Goal: Task Accomplishment & Management: Manage account settings

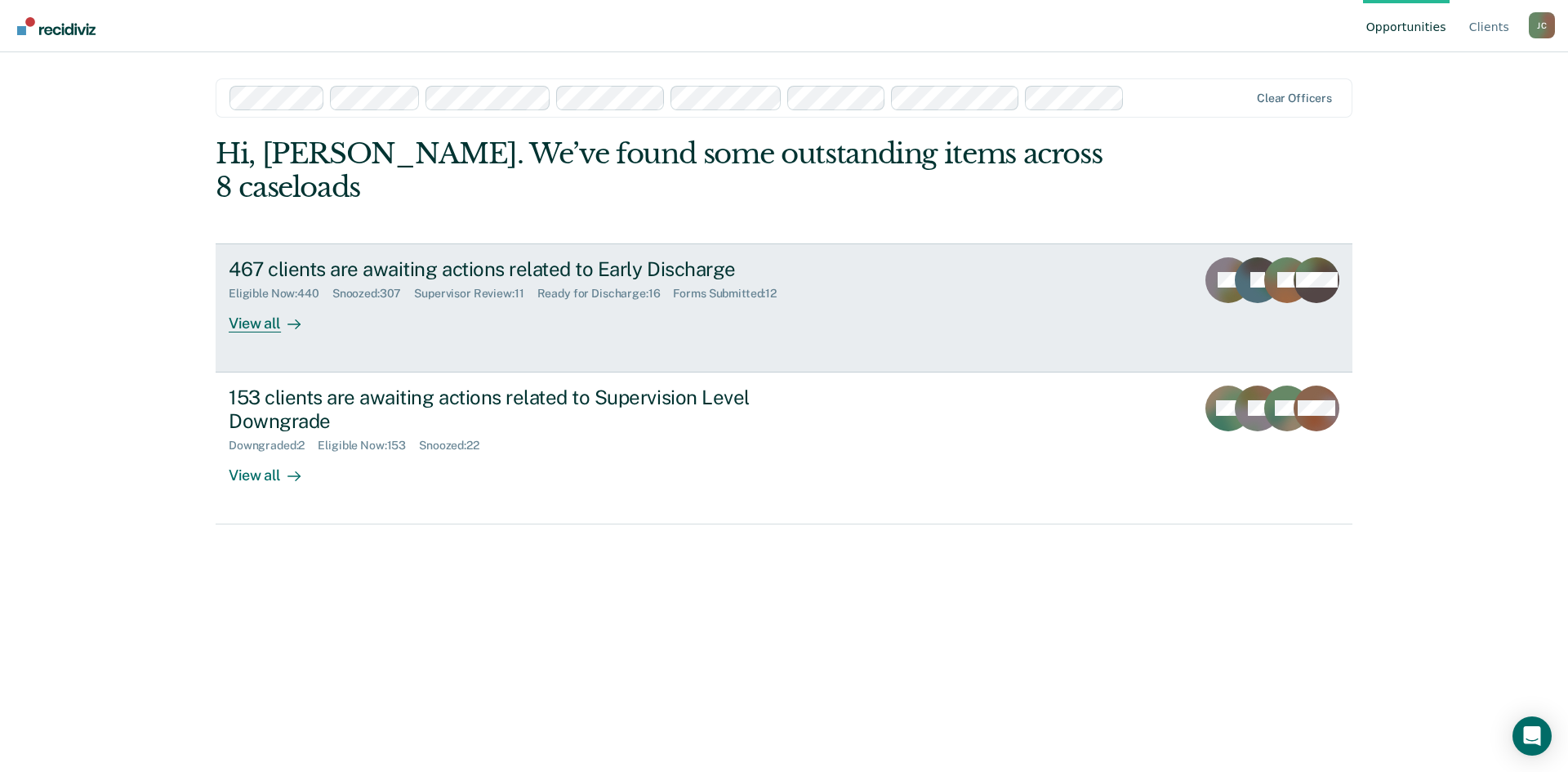
click at [664, 280] on div "Eligible Now : 440 Snoozed : 307 Supervisor Review : 11 Ready for Discharge : 1…" at bounding box center [515, 290] width 574 height 21
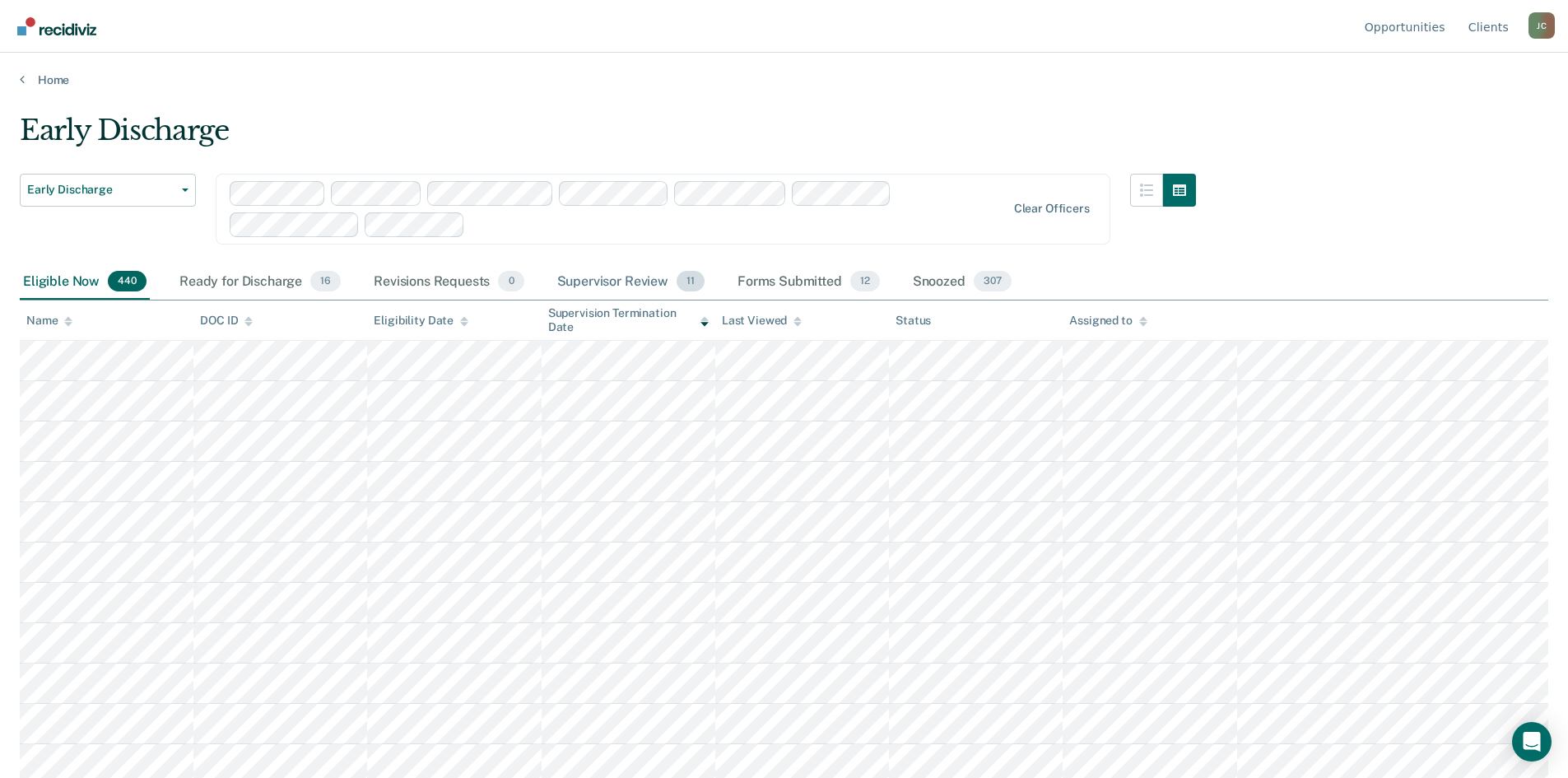
click at [643, 280] on div "Supervisor Review 11" at bounding box center [630, 282] width 154 height 36
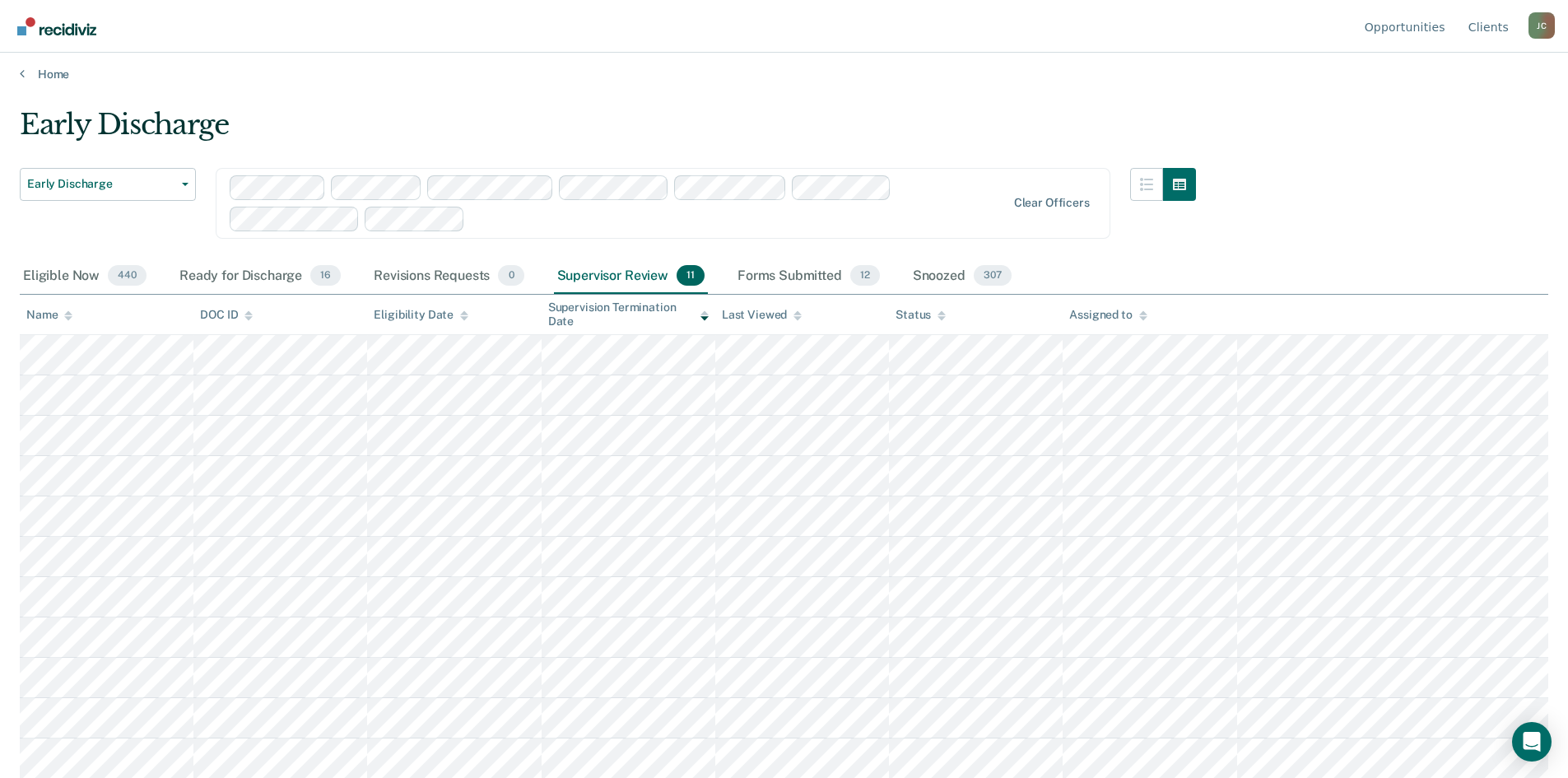
scroll to position [7, 0]
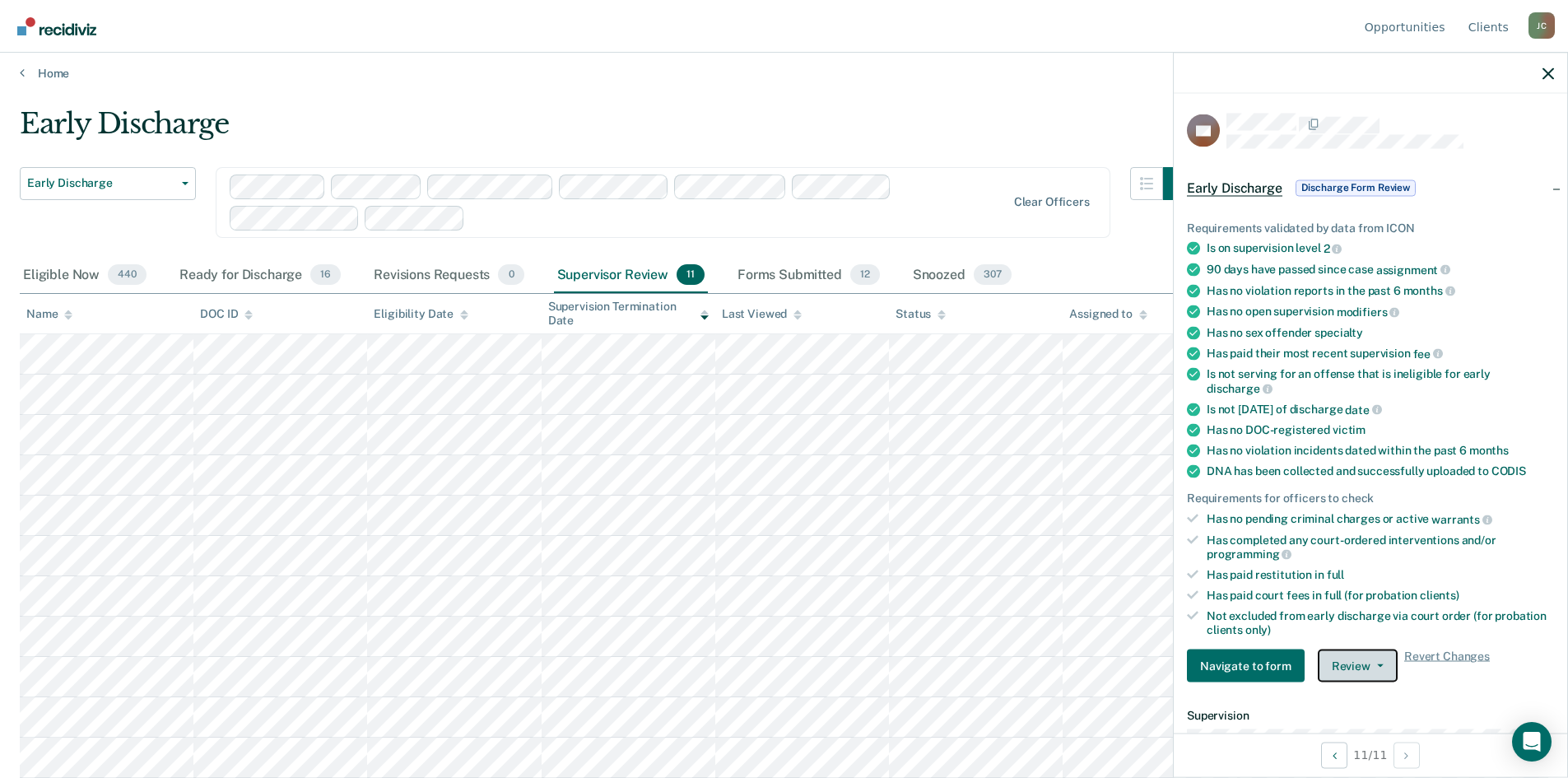
click at [1351, 665] on button "Review" at bounding box center [1358, 665] width 79 height 33
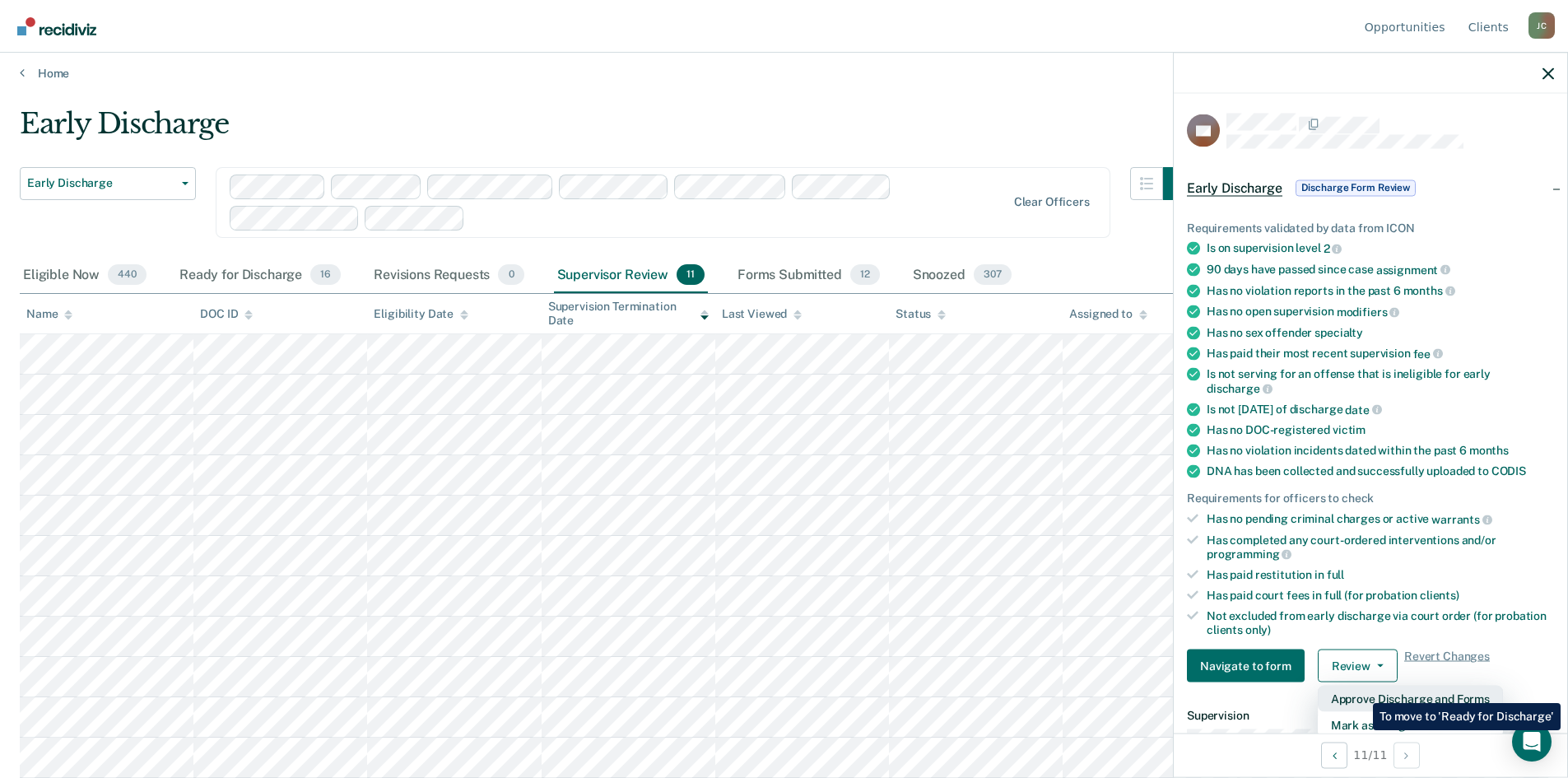
click at [1361, 691] on button "Approve Discharge and Forms" at bounding box center [1411, 699] width 185 height 27
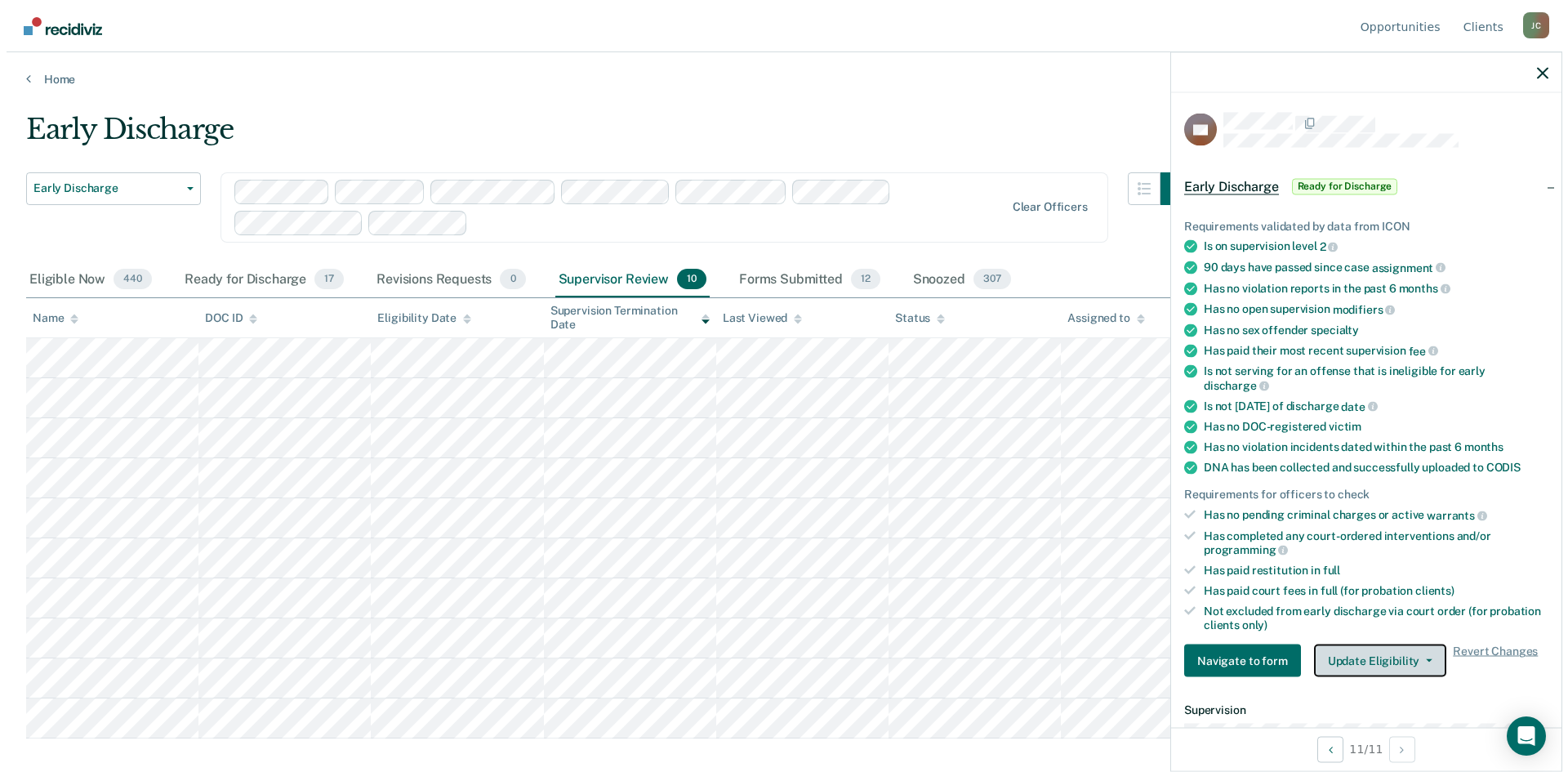
scroll to position [0, 0]
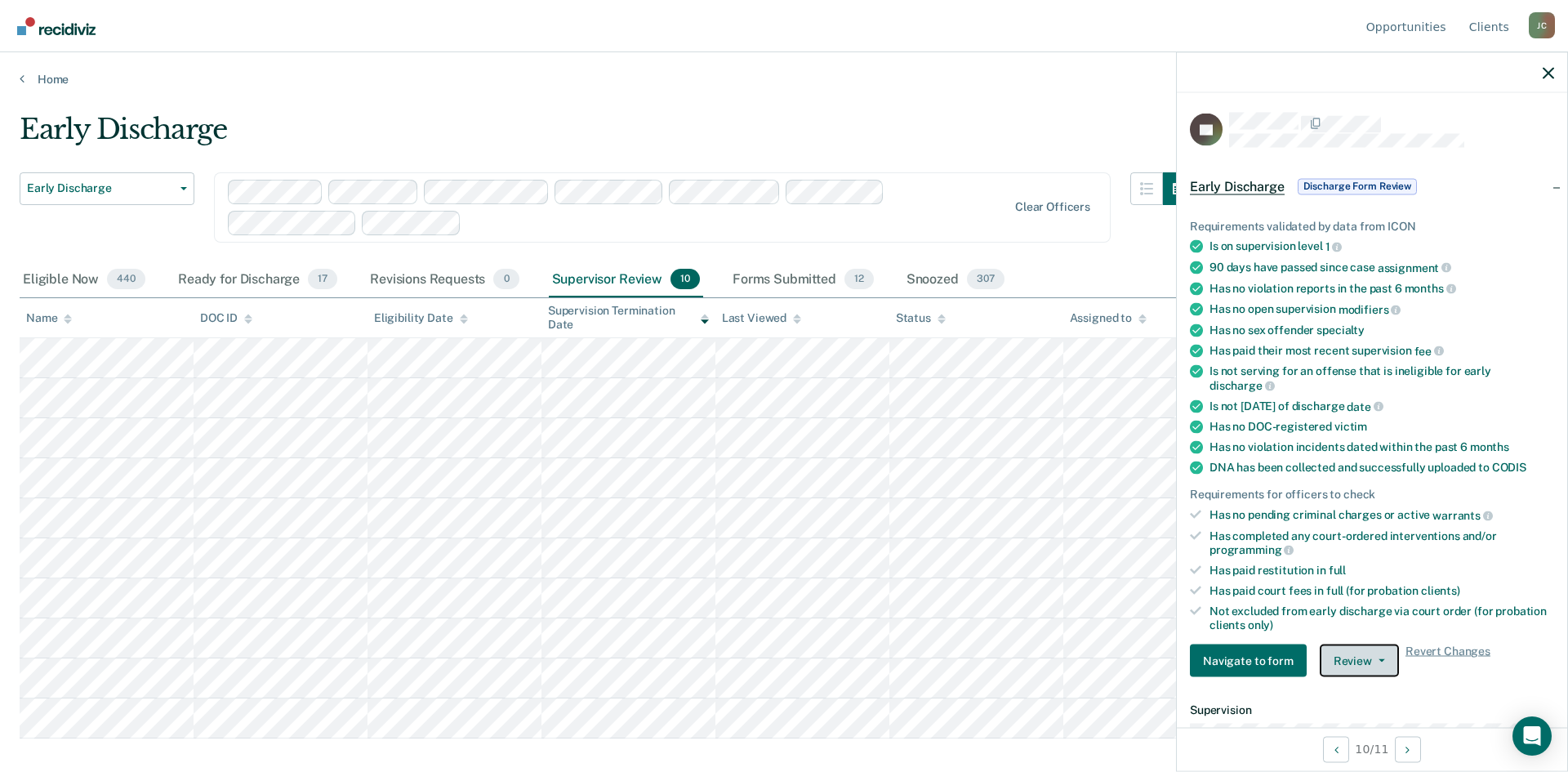
click at [1353, 656] on button "Review" at bounding box center [1360, 660] width 79 height 33
click at [1353, 691] on button "Approve Discharge and Forms" at bounding box center [1412, 694] width 184 height 26
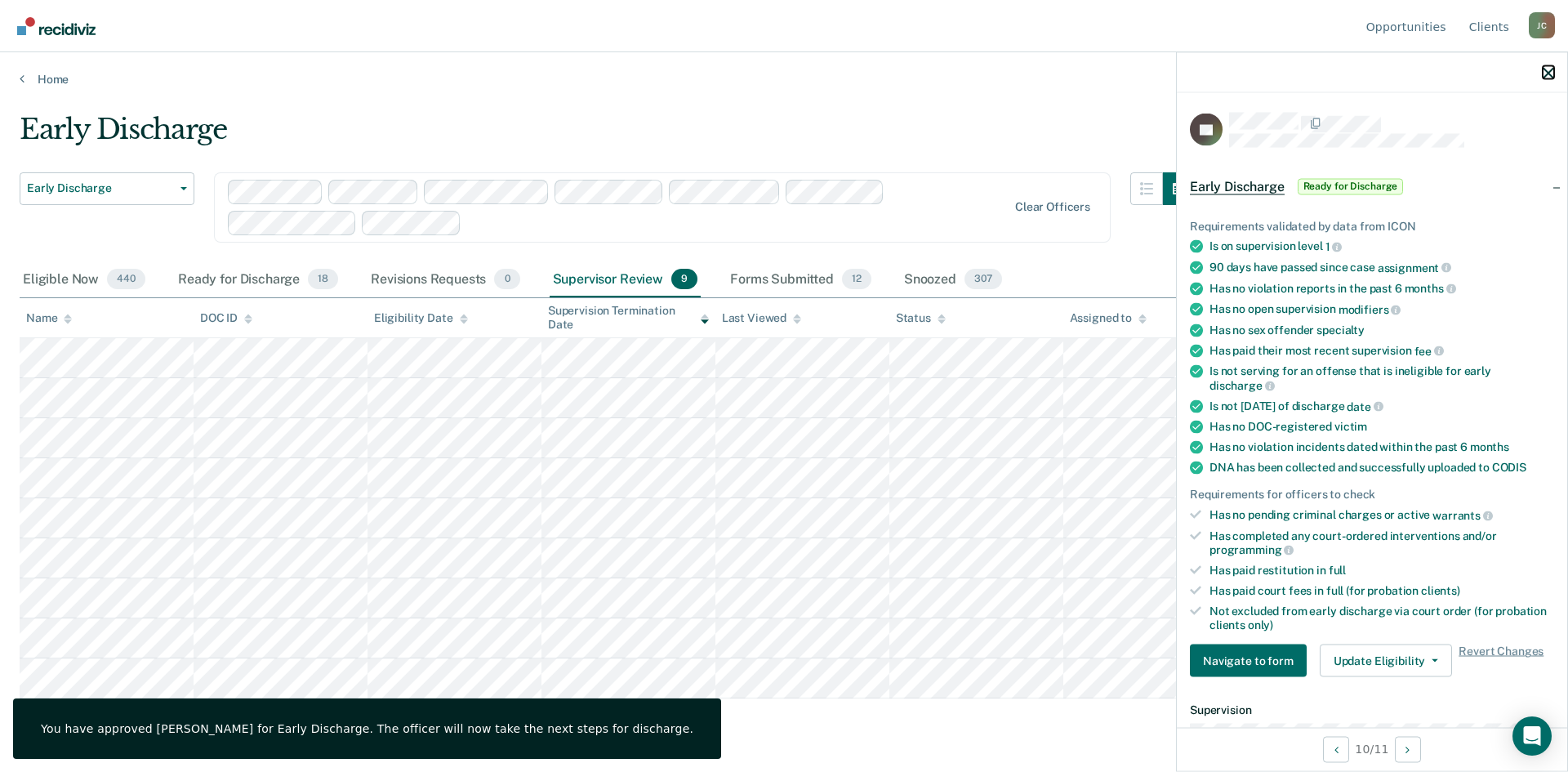
click at [1549, 72] on icon "button" at bounding box center [1548, 72] width 11 height 11
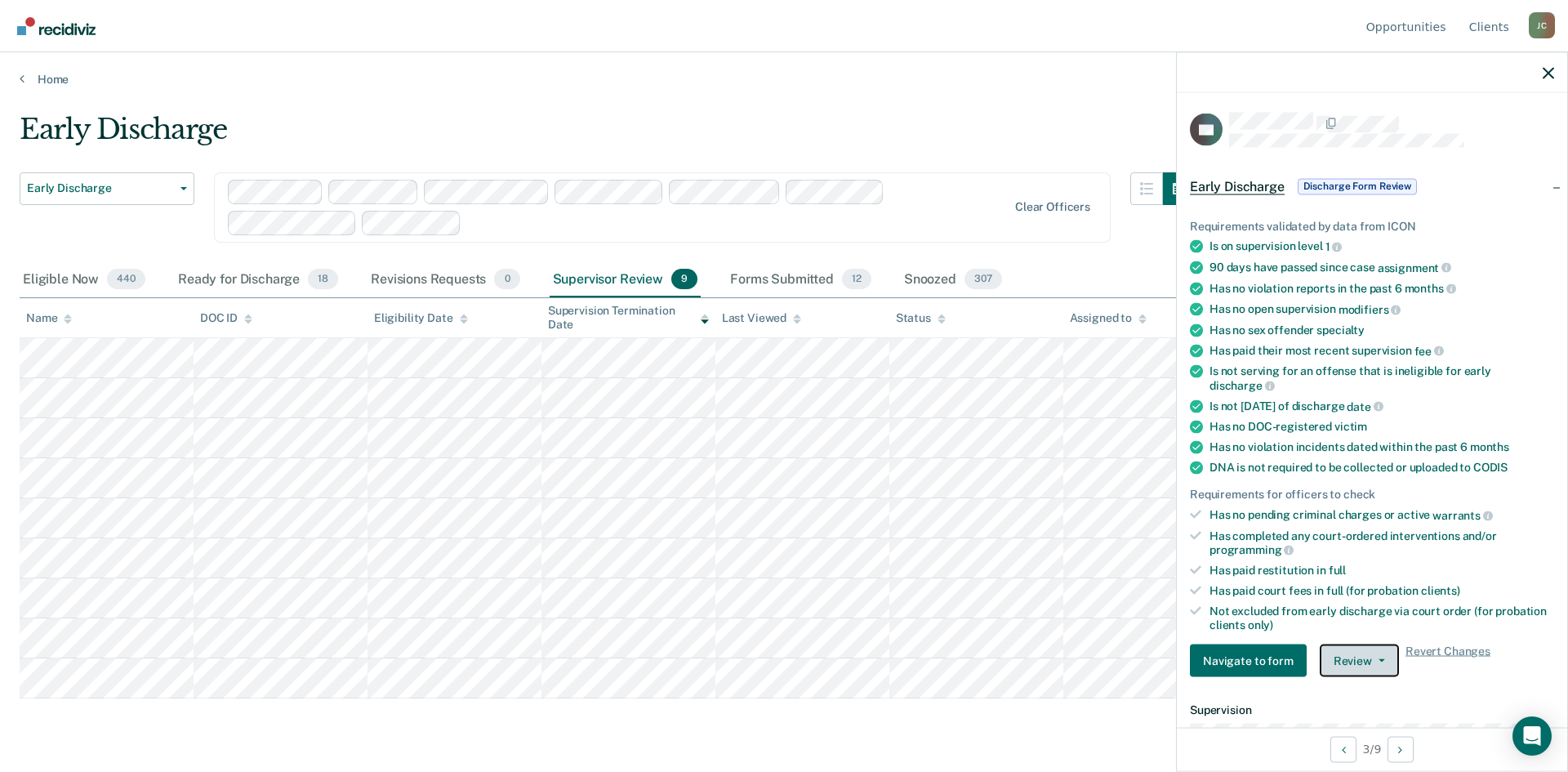
click at [1336, 656] on button "Review" at bounding box center [1360, 660] width 79 height 33
click at [1346, 691] on button "Approve Discharge and Forms" at bounding box center [1412, 694] width 184 height 26
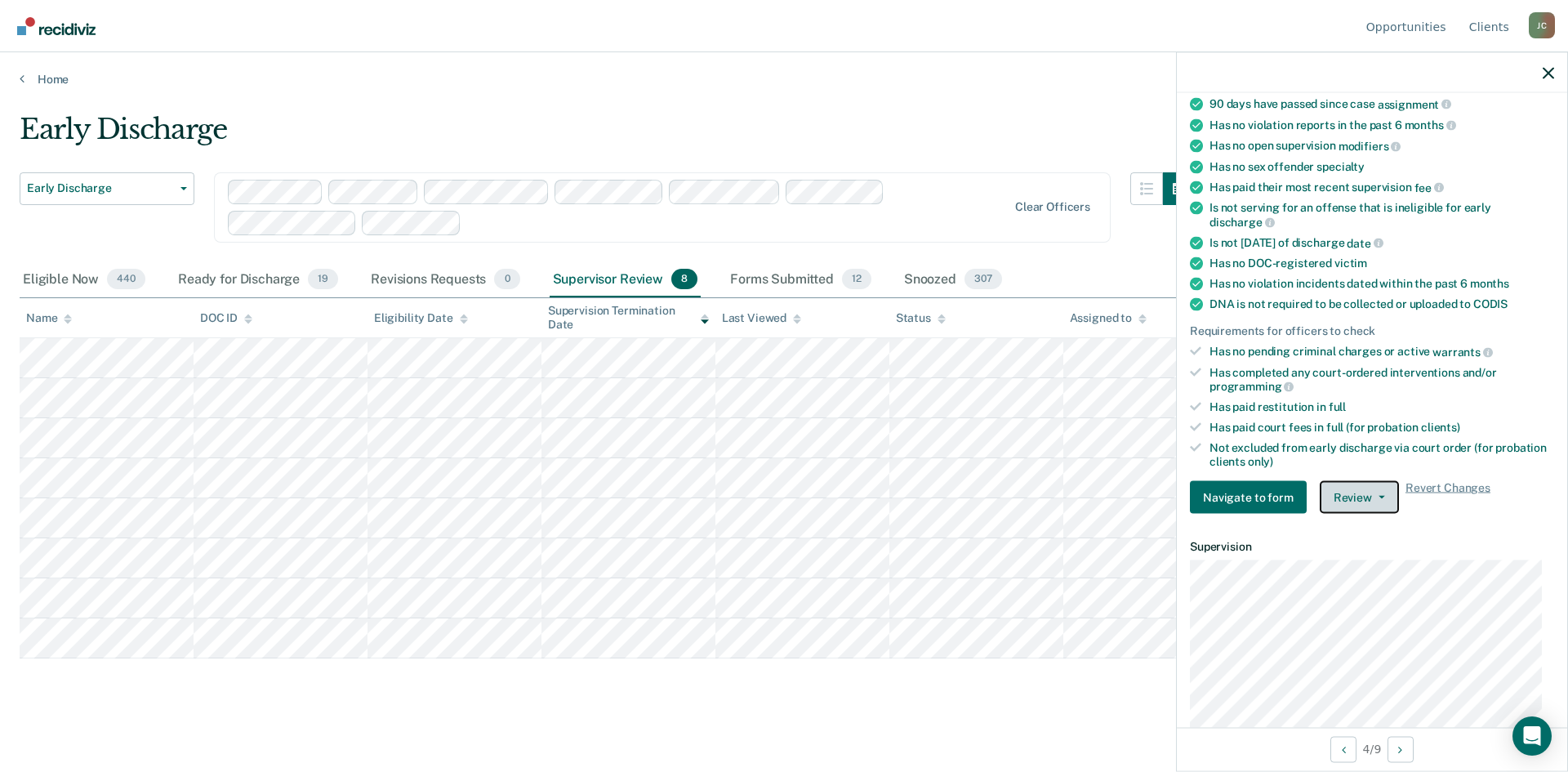
click at [1346, 488] on button "Review" at bounding box center [1360, 497] width 79 height 33
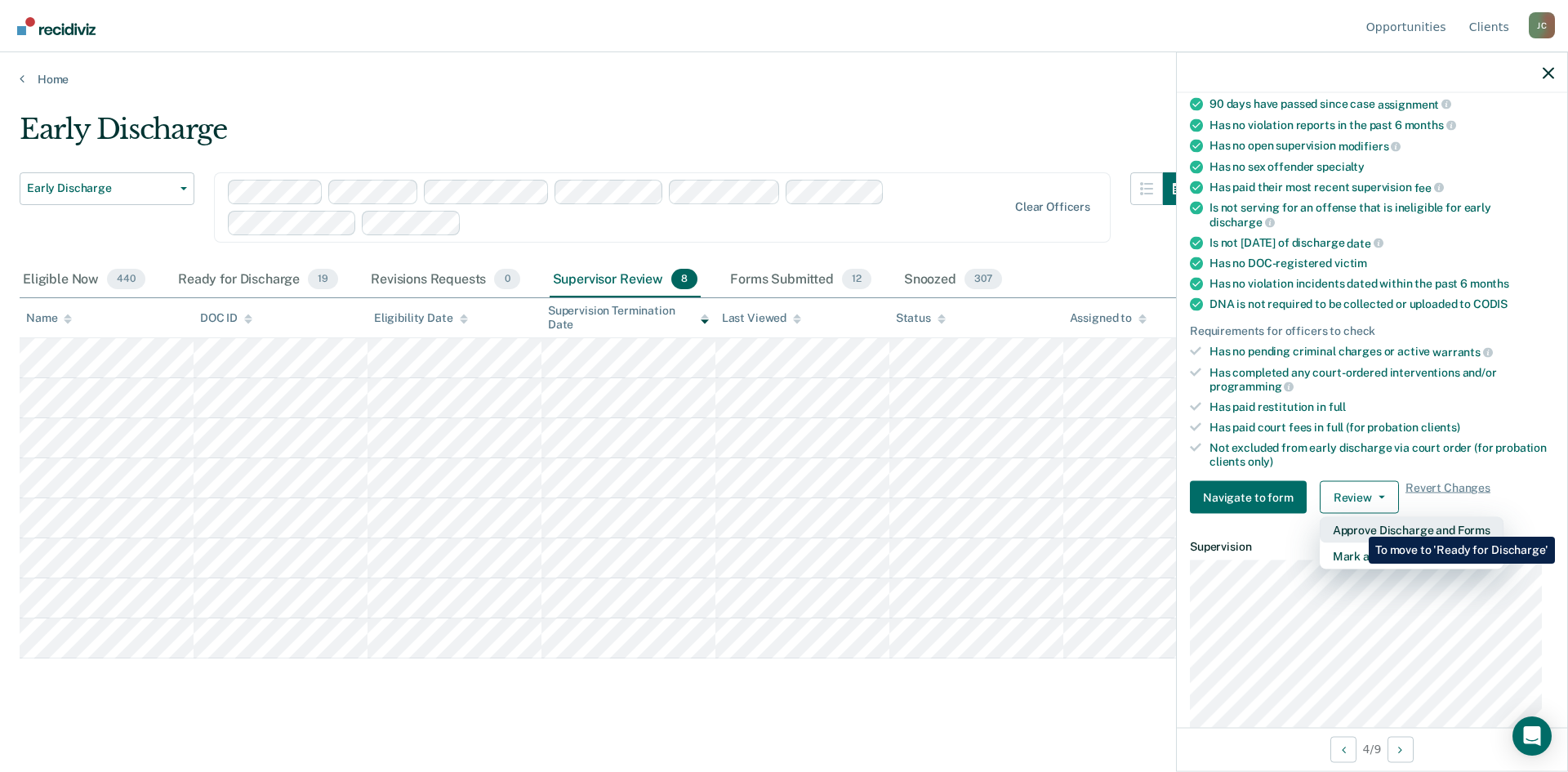
click at [1357, 524] on button "Approve Discharge and Forms" at bounding box center [1412, 531] width 184 height 26
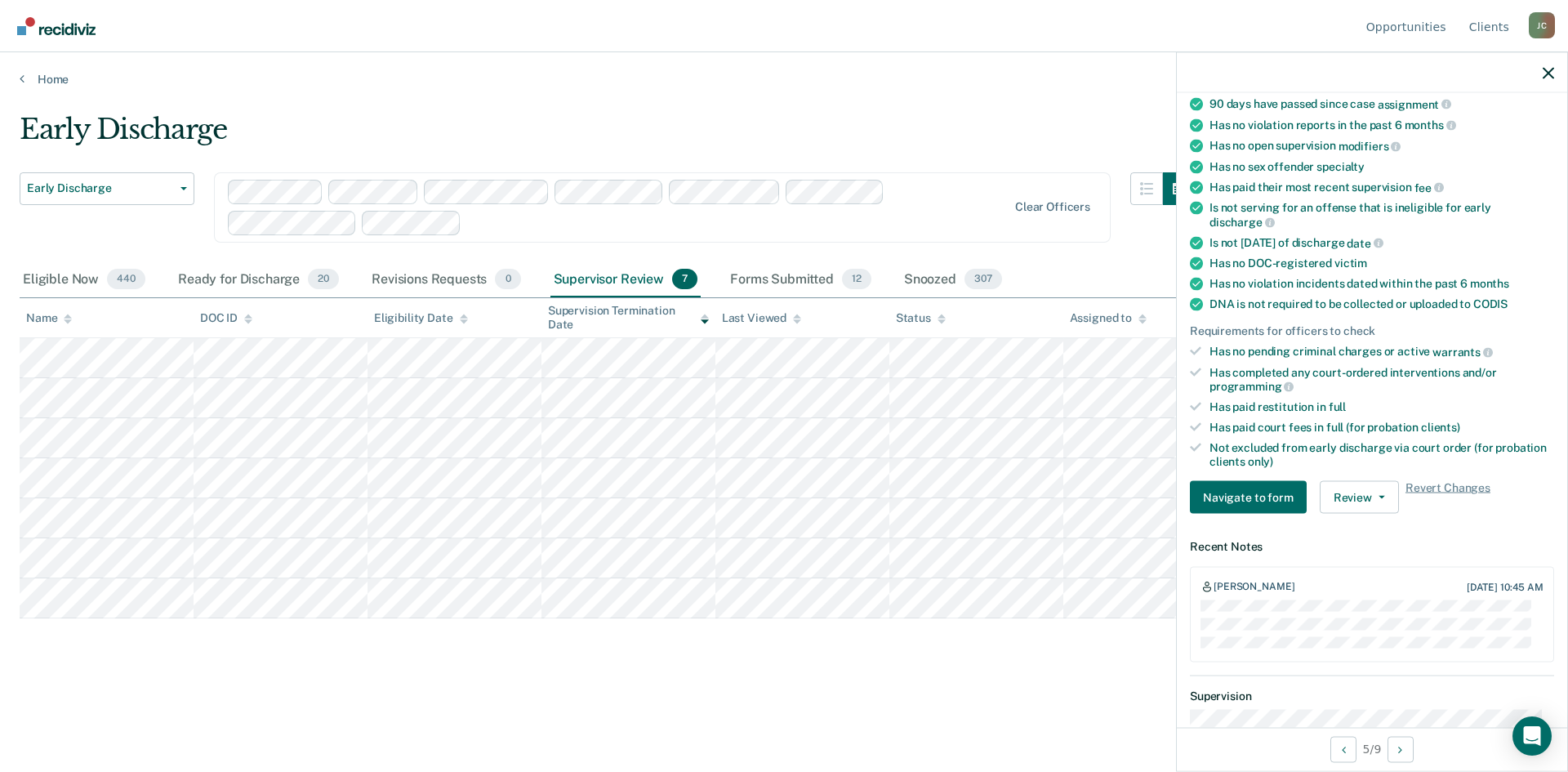
scroll to position [245, 0]
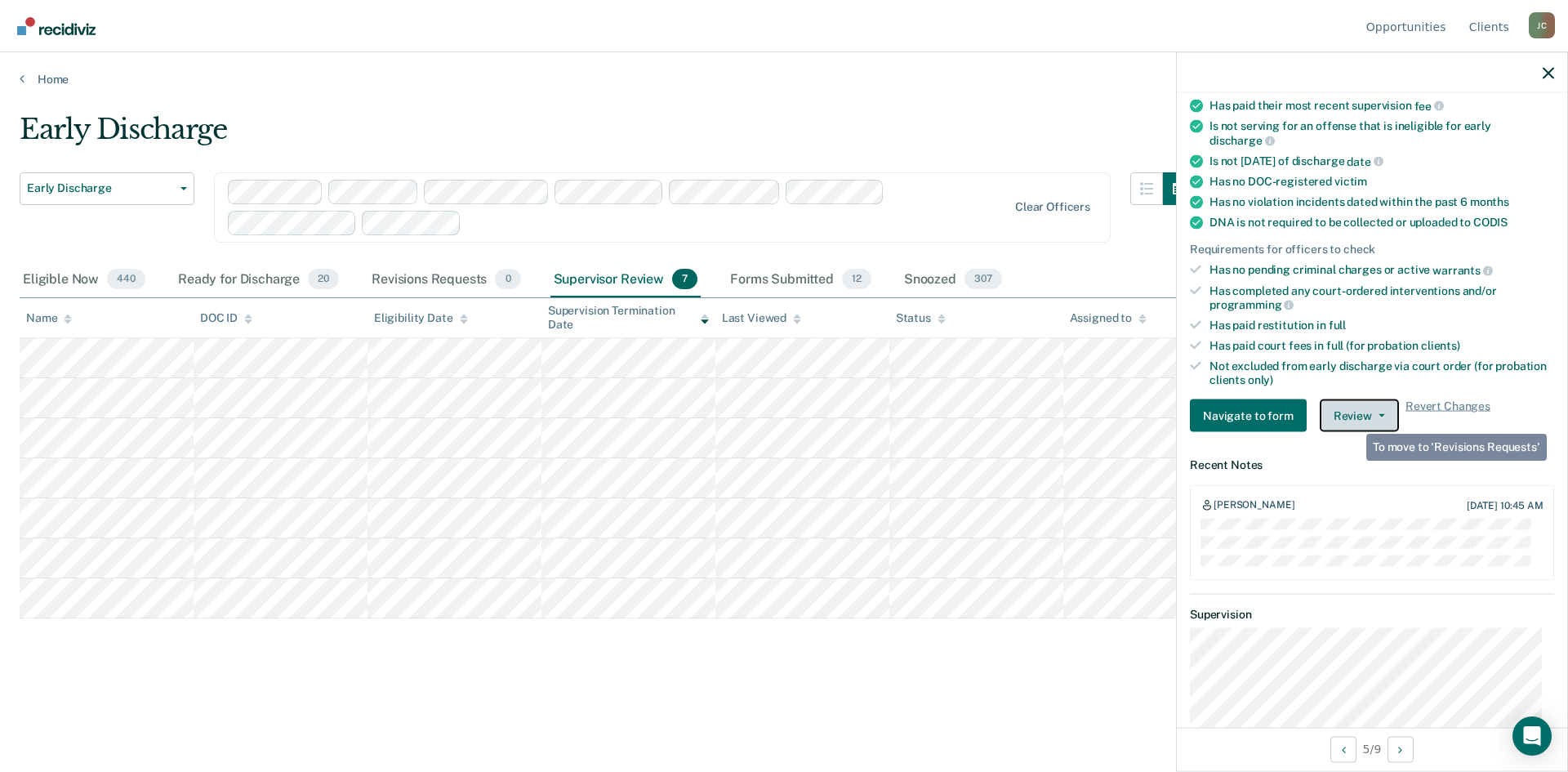
click at [1354, 415] on button "Review" at bounding box center [1360, 415] width 79 height 33
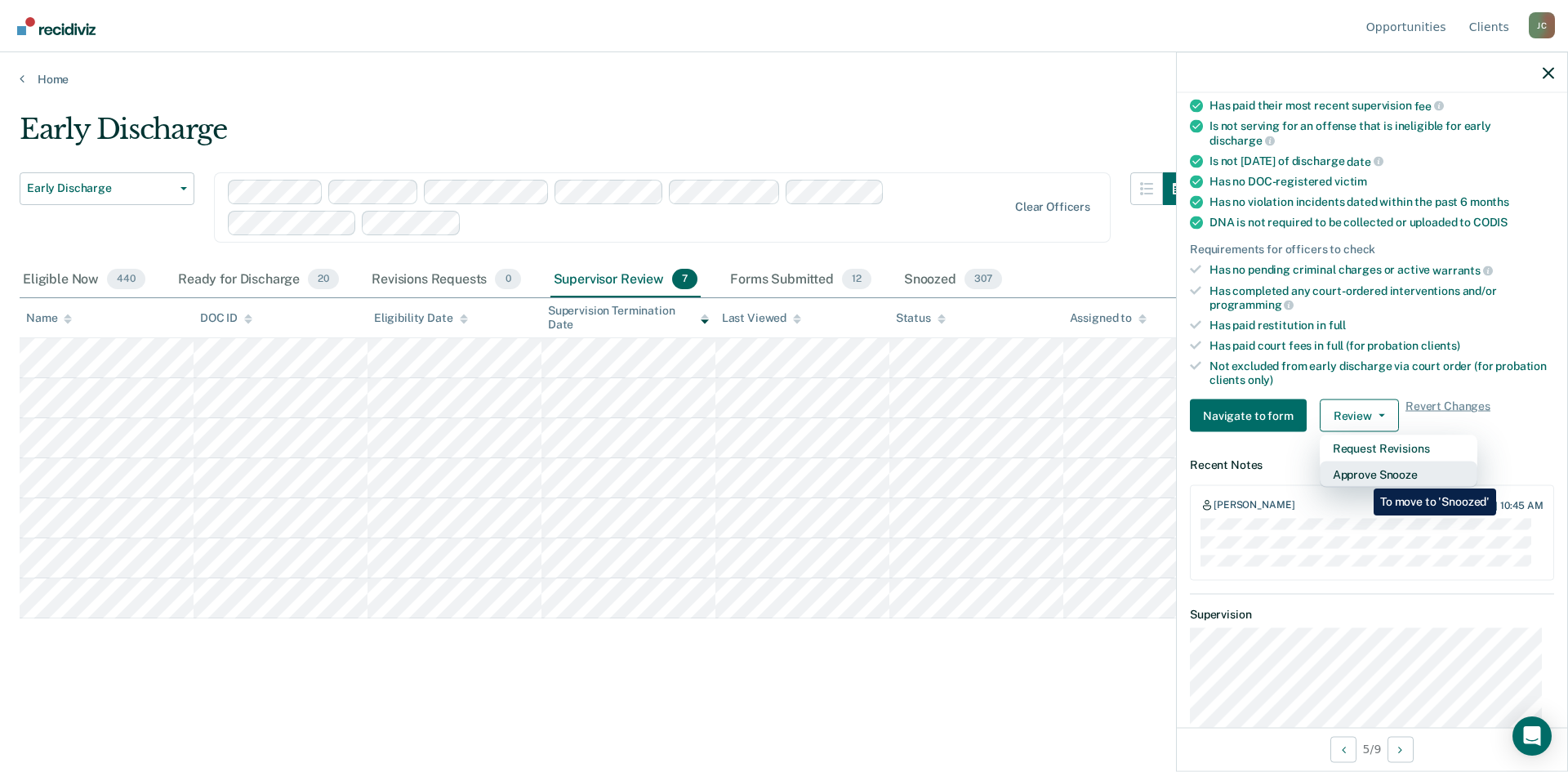
click at [1361, 476] on button "Approve Snooze" at bounding box center [1399, 474] width 158 height 26
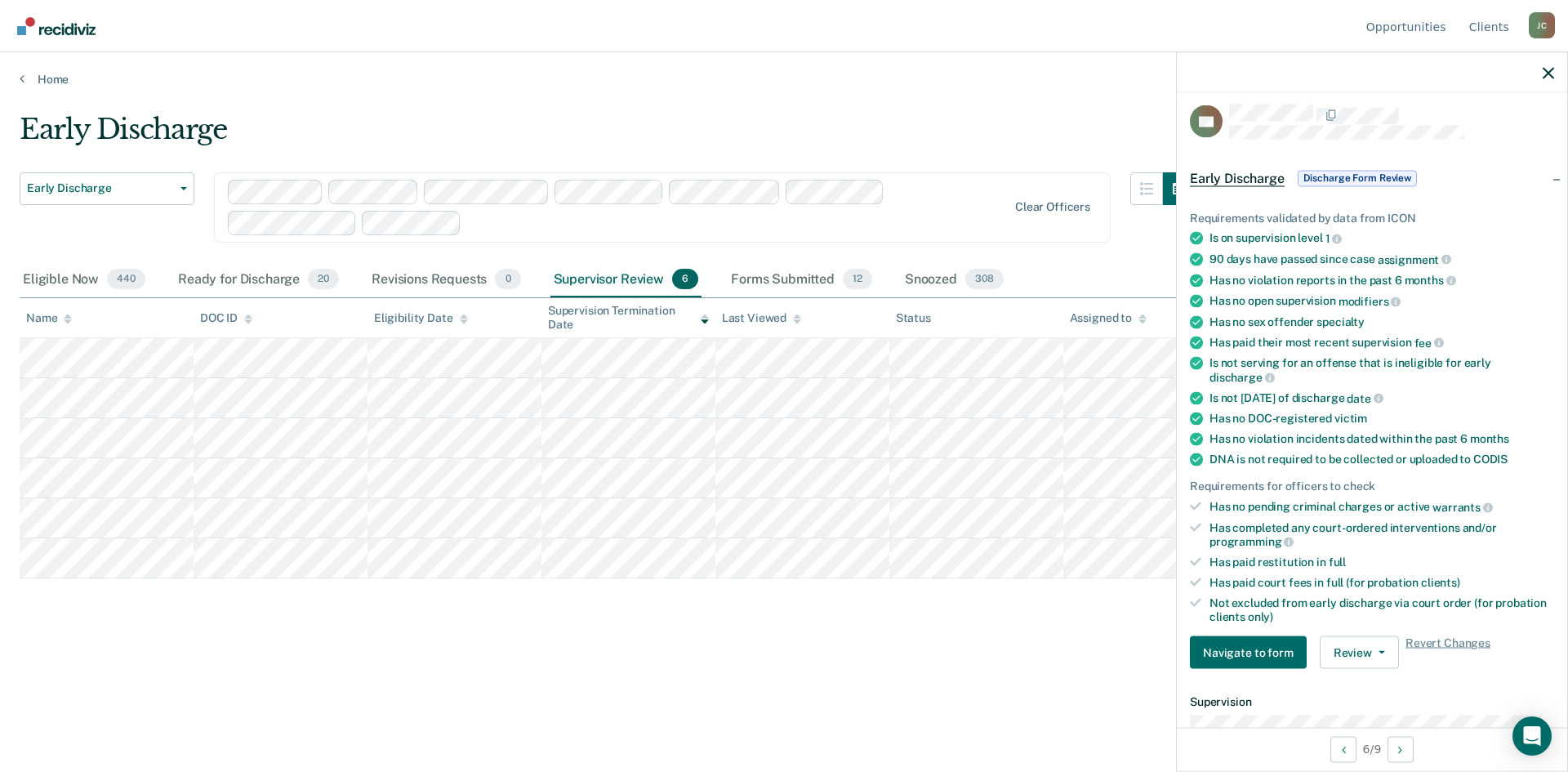
scroll to position [0, 0]
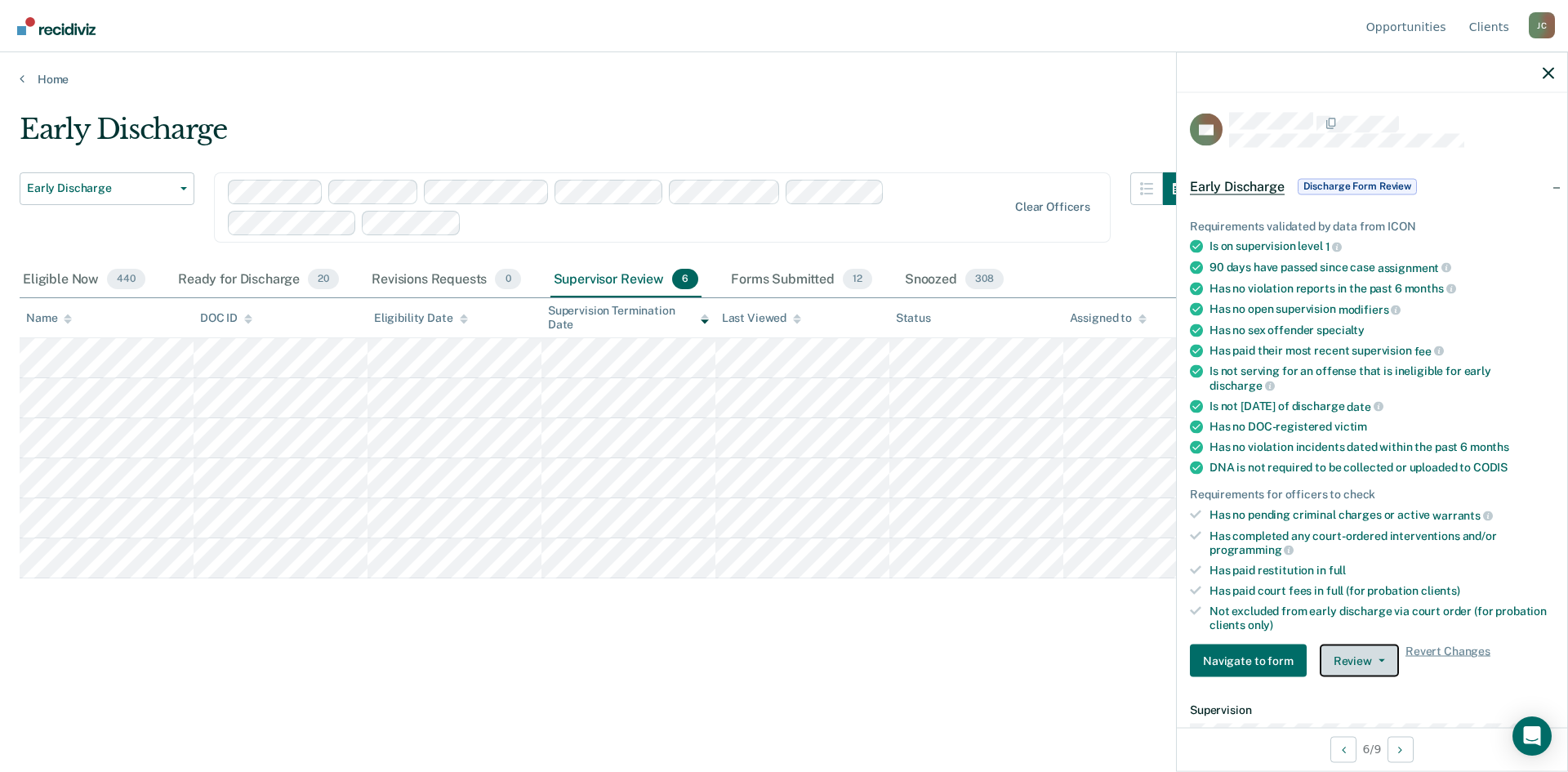
click at [1355, 657] on button "Review" at bounding box center [1360, 660] width 79 height 33
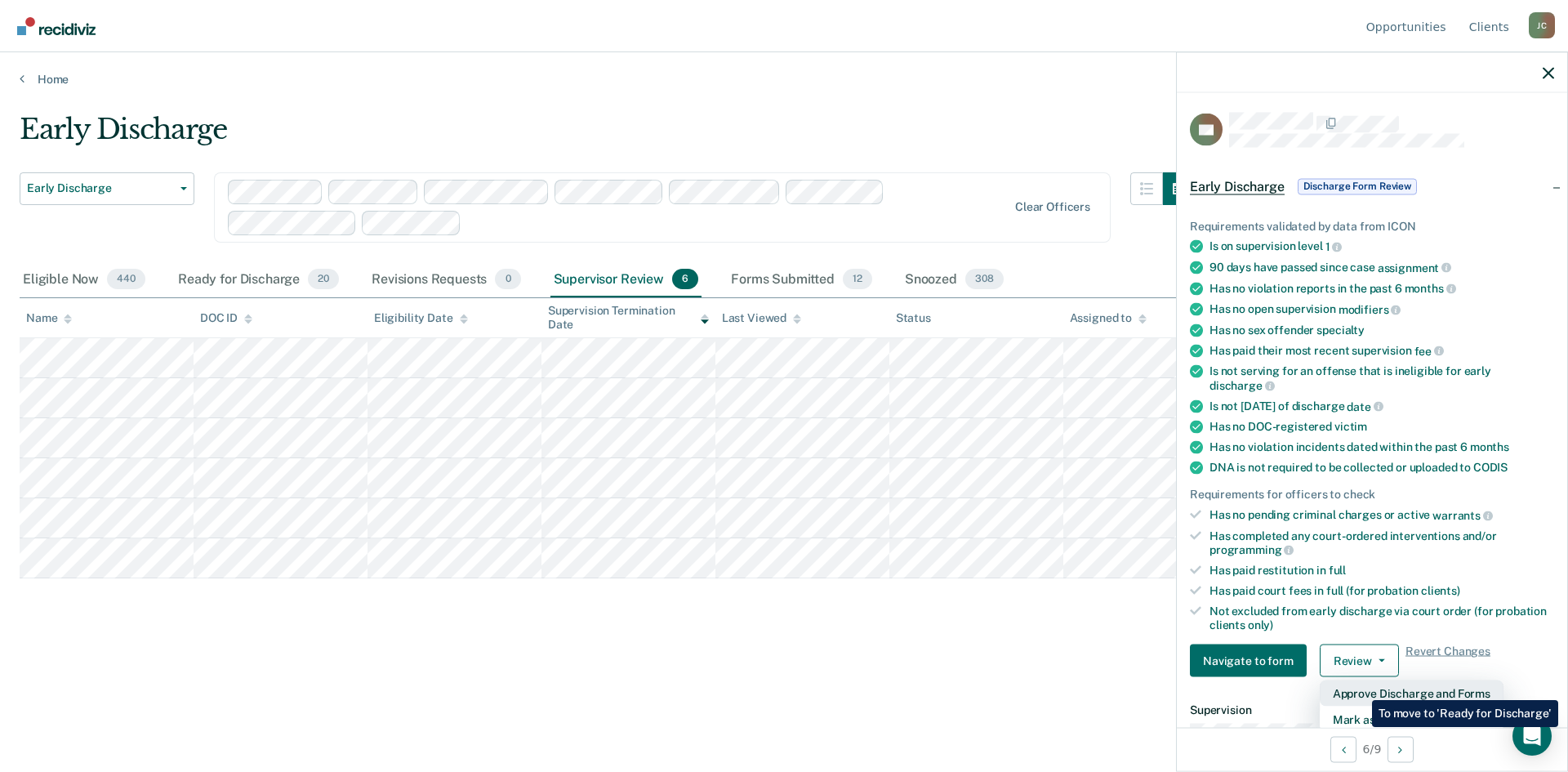
click at [1360, 687] on button "Approve Discharge and Forms" at bounding box center [1412, 694] width 184 height 26
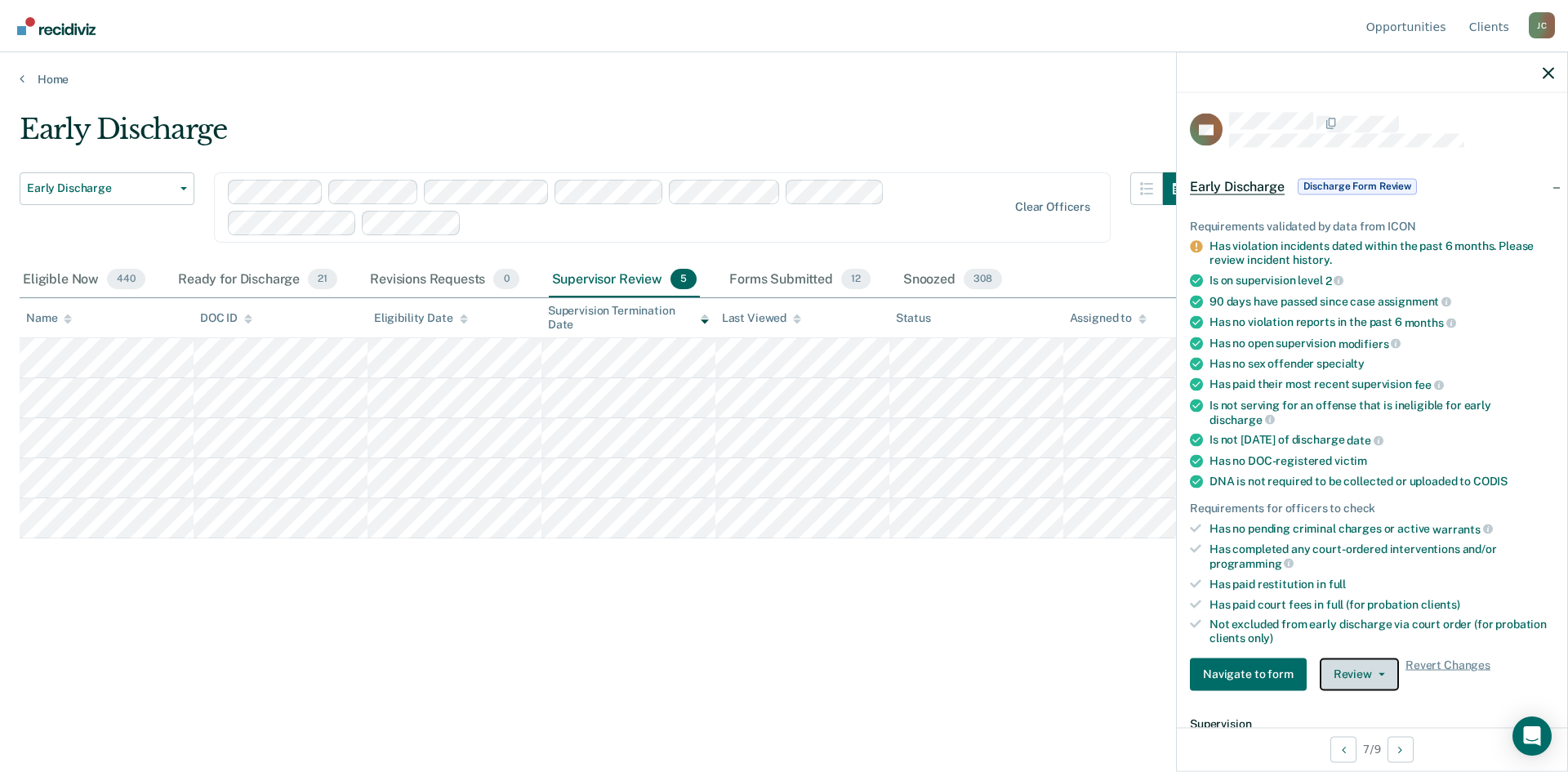
click at [1349, 669] on button "Review" at bounding box center [1360, 673] width 79 height 33
click at [1349, 701] on button "Approve Discharge and Forms" at bounding box center [1412, 707] width 184 height 26
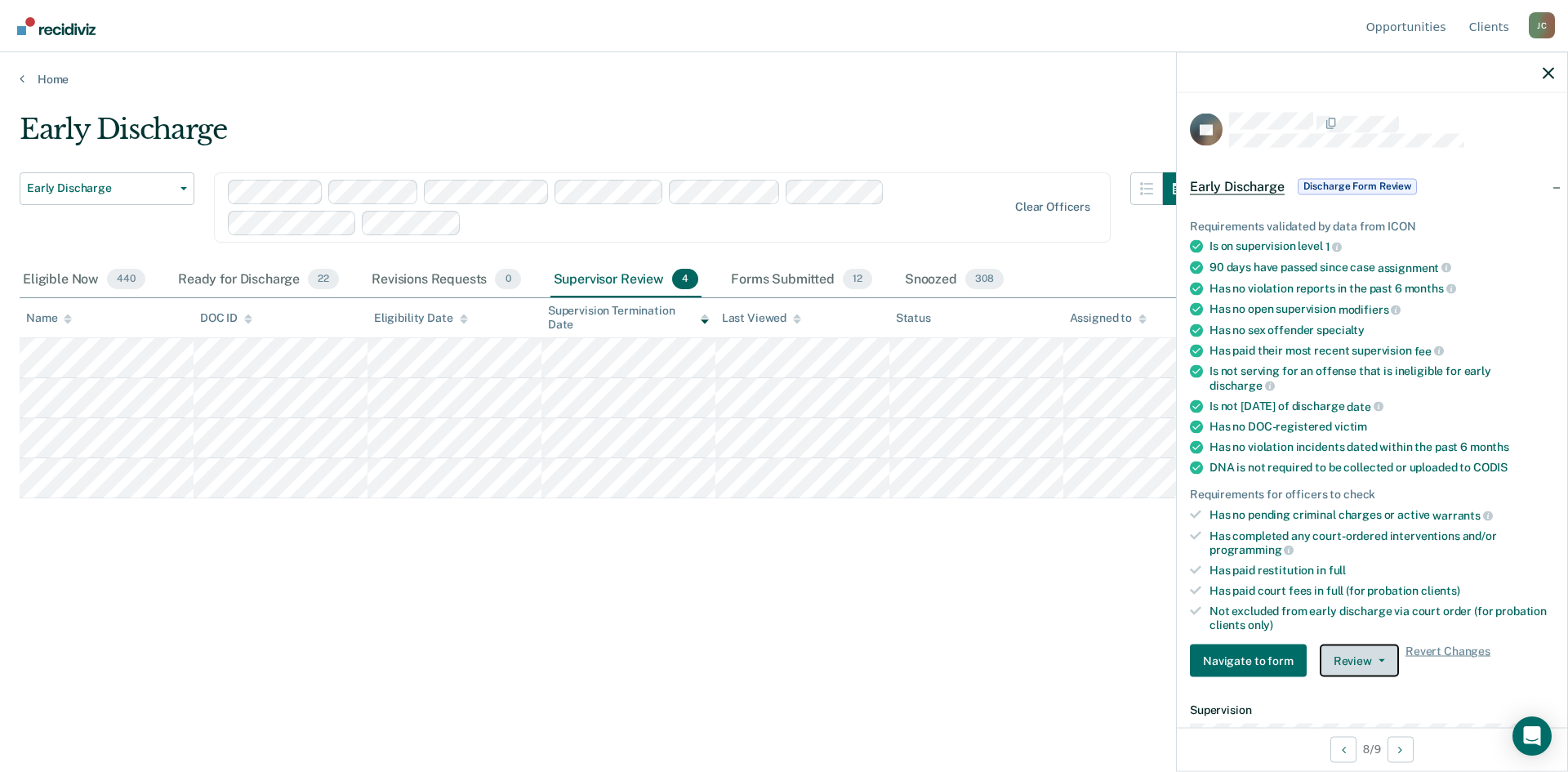
click at [1346, 650] on button "Review" at bounding box center [1360, 660] width 79 height 33
click at [1353, 688] on button "Approve Discharge and Forms" at bounding box center [1412, 694] width 184 height 26
click at [1345, 646] on button "Review" at bounding box center [1360, 660] width 79 height 33
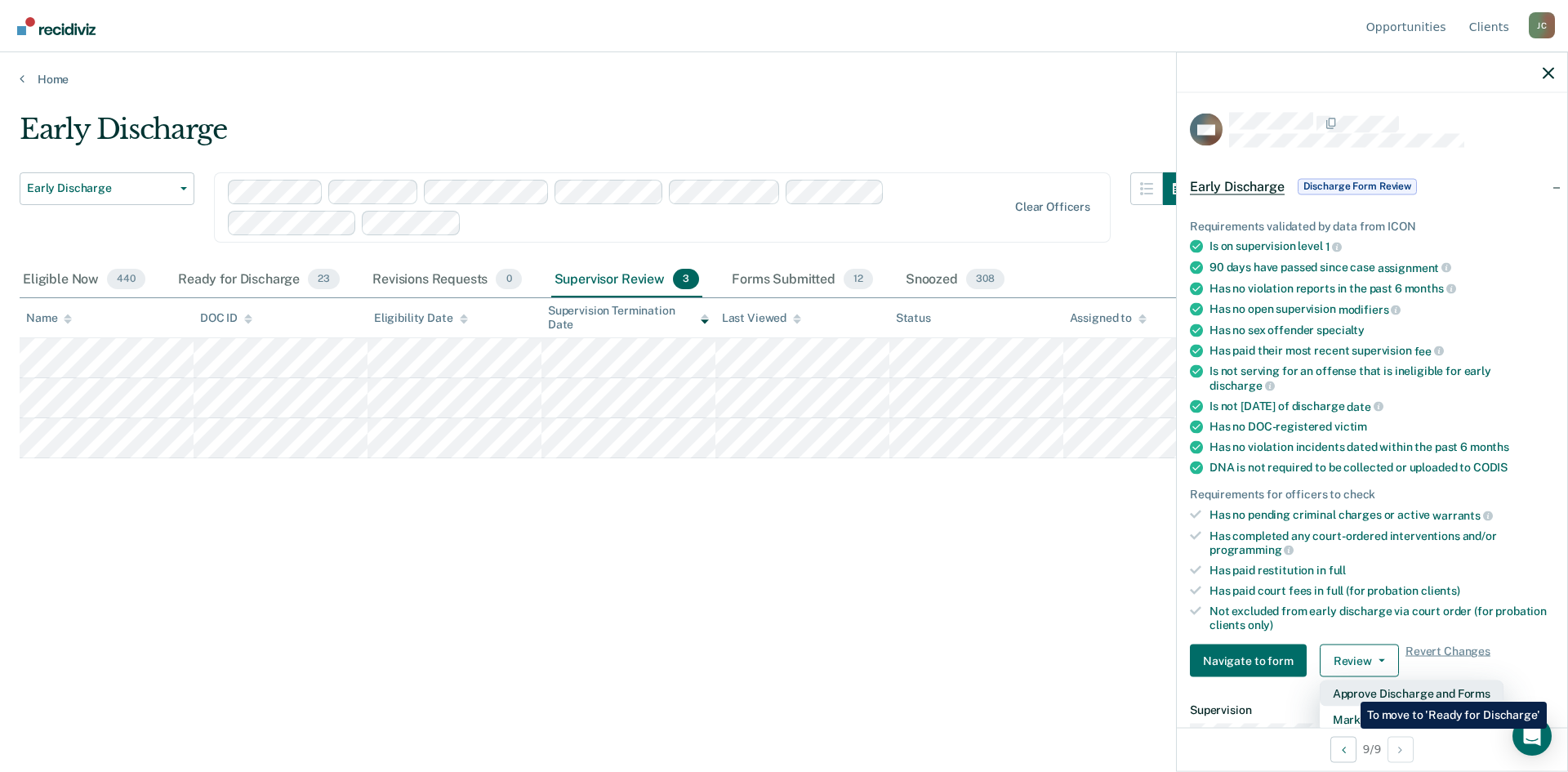
click at [1348, 689] on button "Approve Discharge and Forms" at bounding box center [1412, 694] width 184 height 26
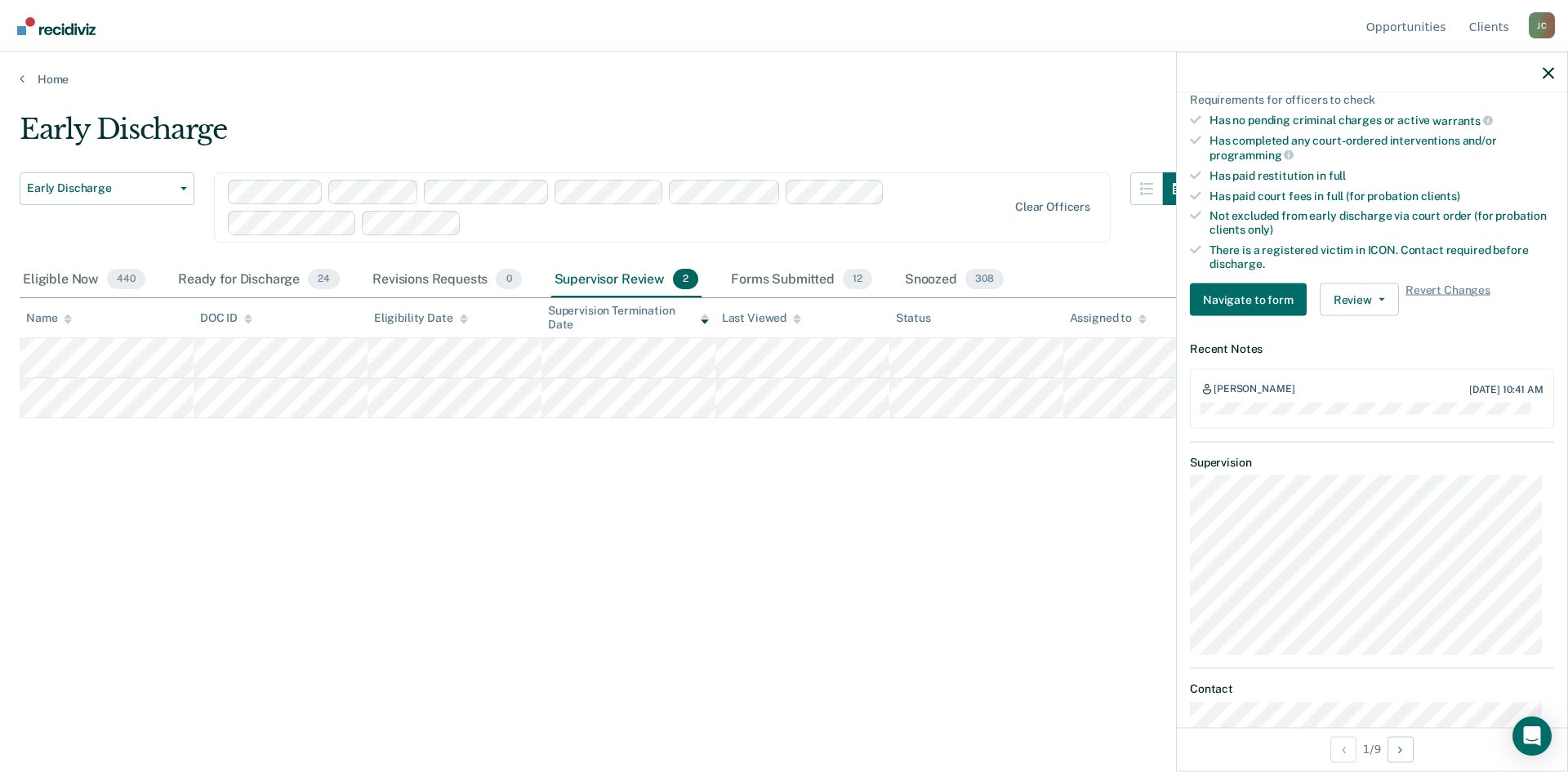
scroll to position [490, 0]
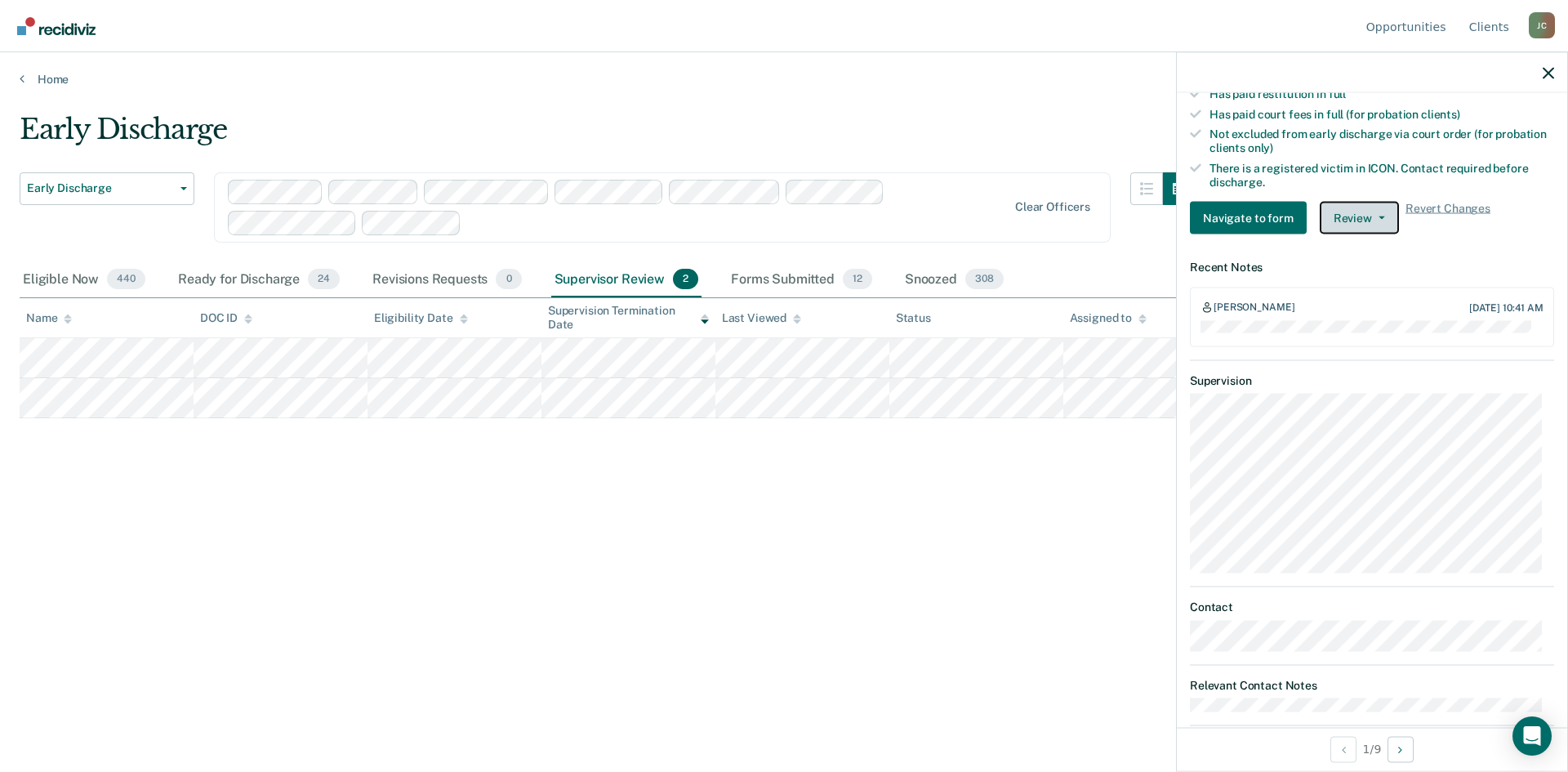
click at [1344, 216] on button "Review" at bounding box center [1360, 218] width 79 height 33
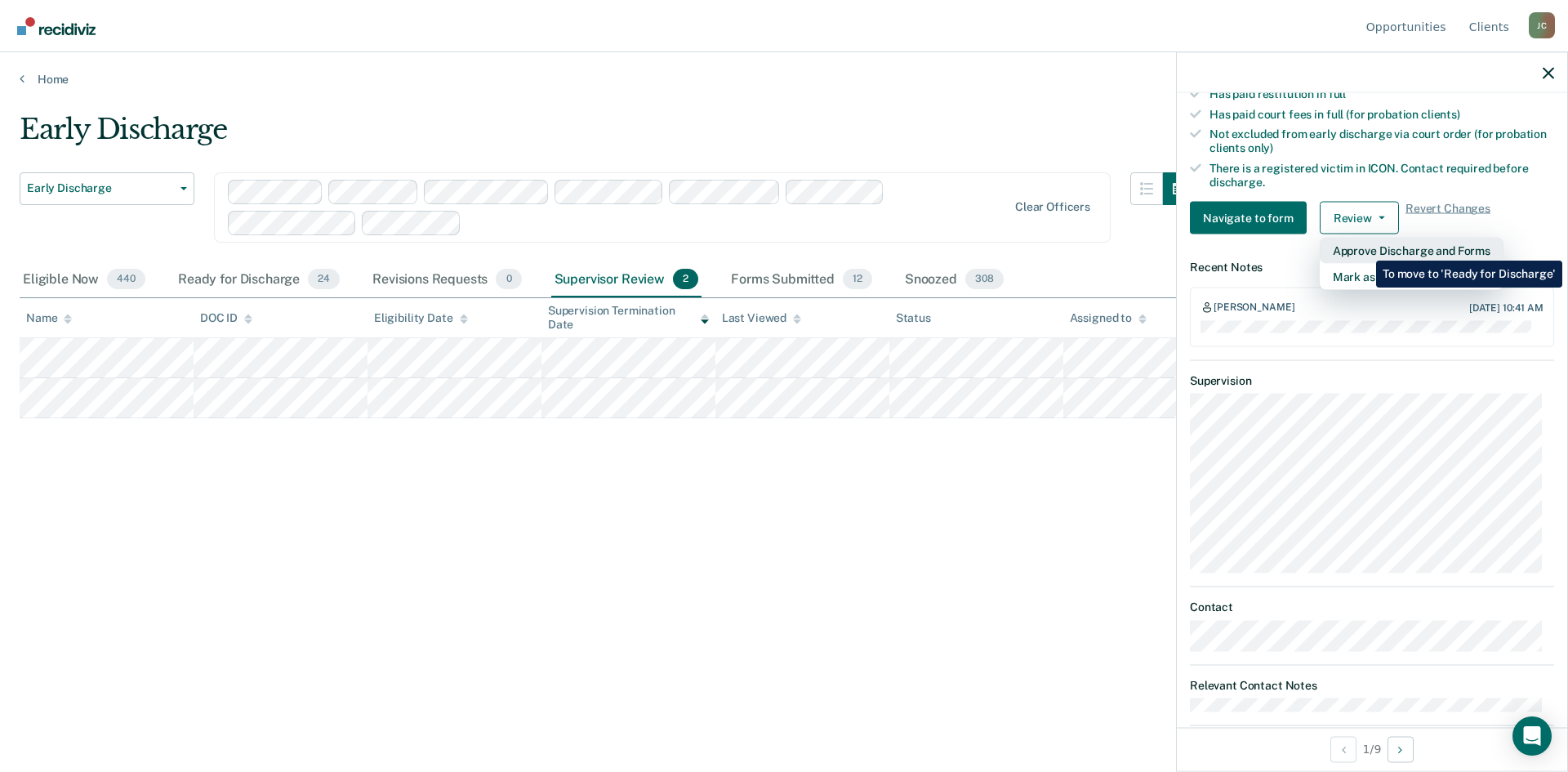
click at [1364, 248] on button "Approve Discharge and Forms" at bounding box center [1412, 251] width 184 height 26
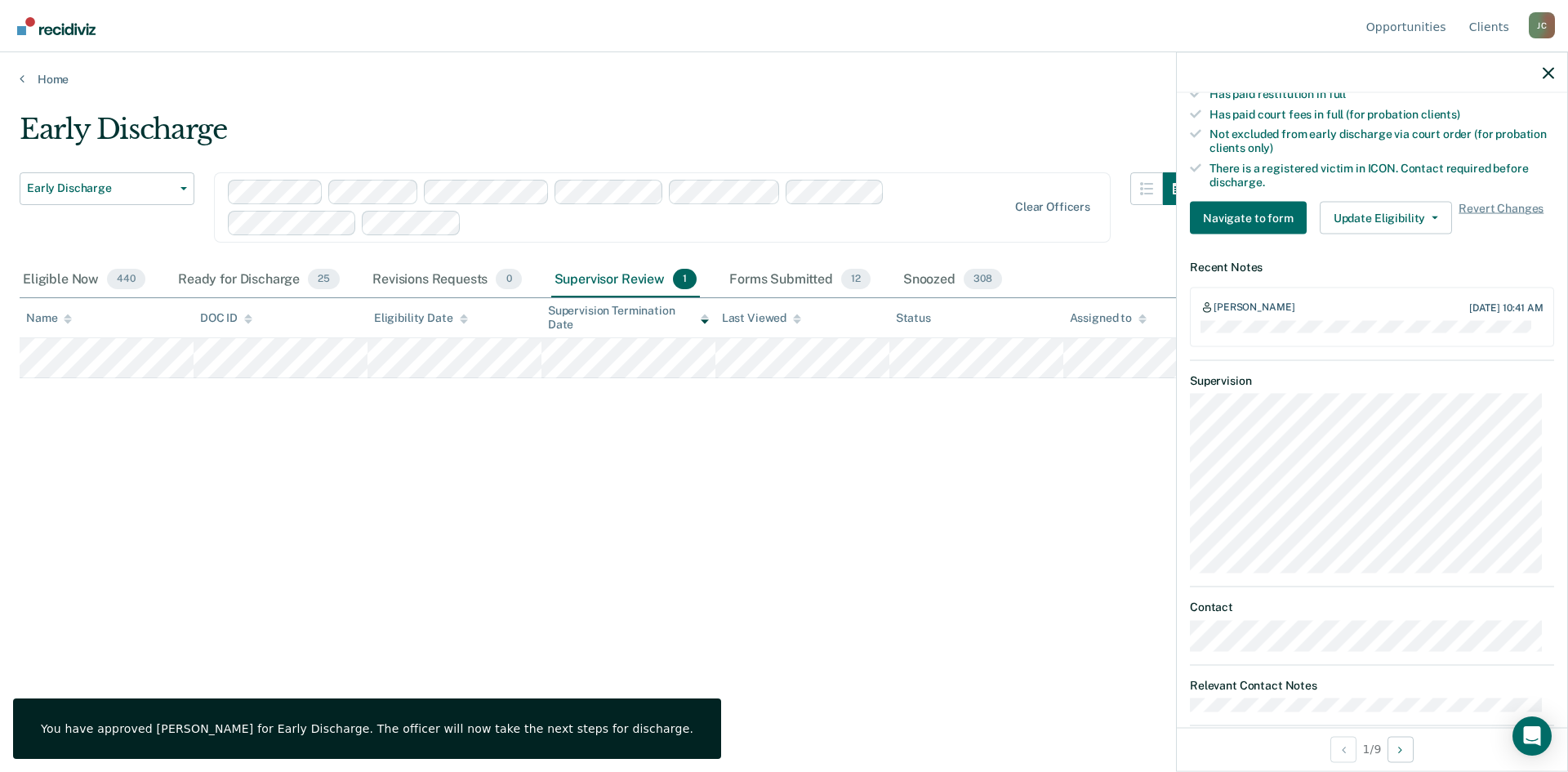
click at [872, 573] on div "Early Discharge Early Discharge Early Discharge Supervision Level Downgrade Cle…" at bounding box center [784, 381] width 1529 height 537
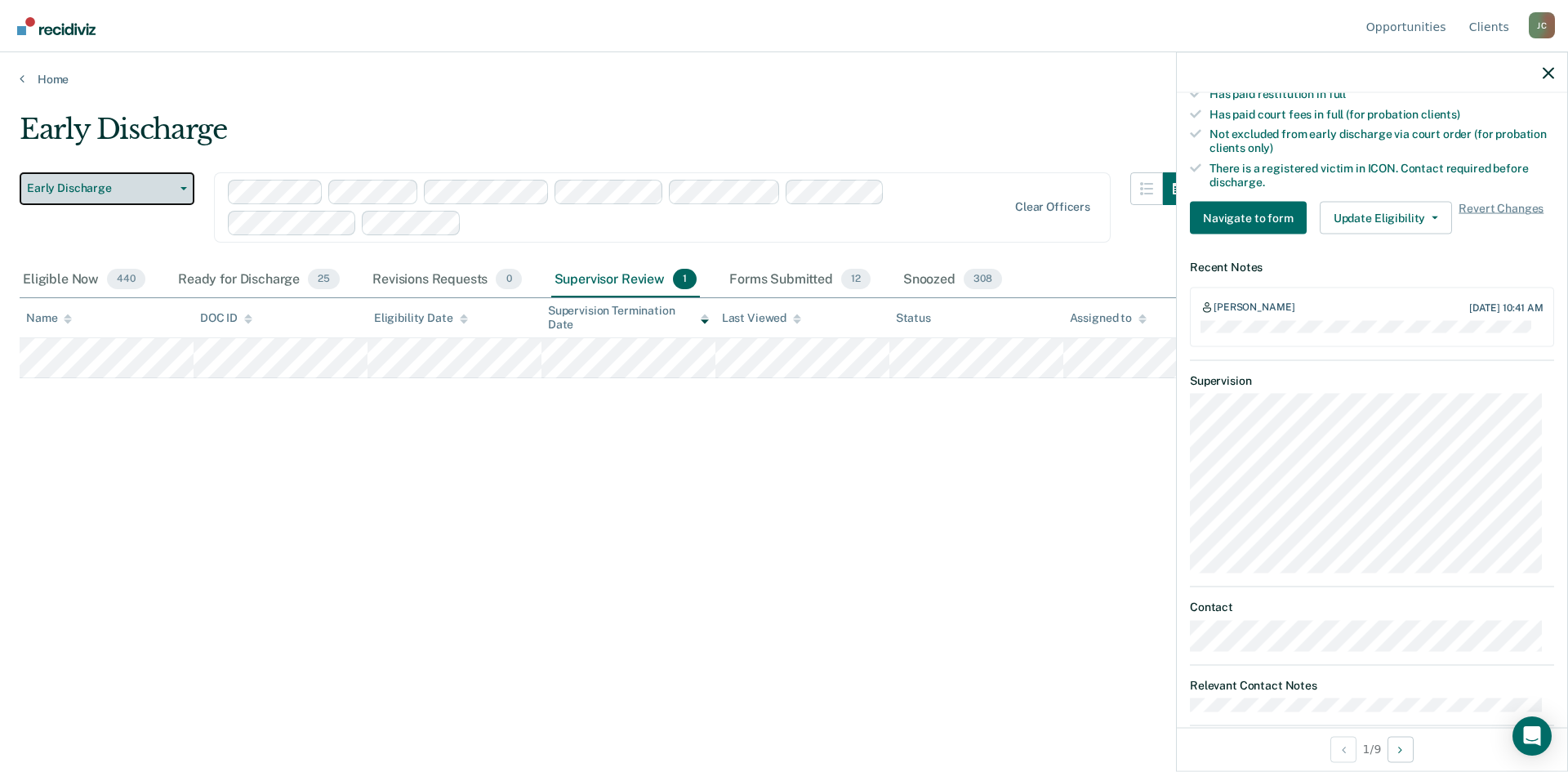
click at [174, 198] on button "Early Discharge" at bounding box center [107, 189] width 175 height 33
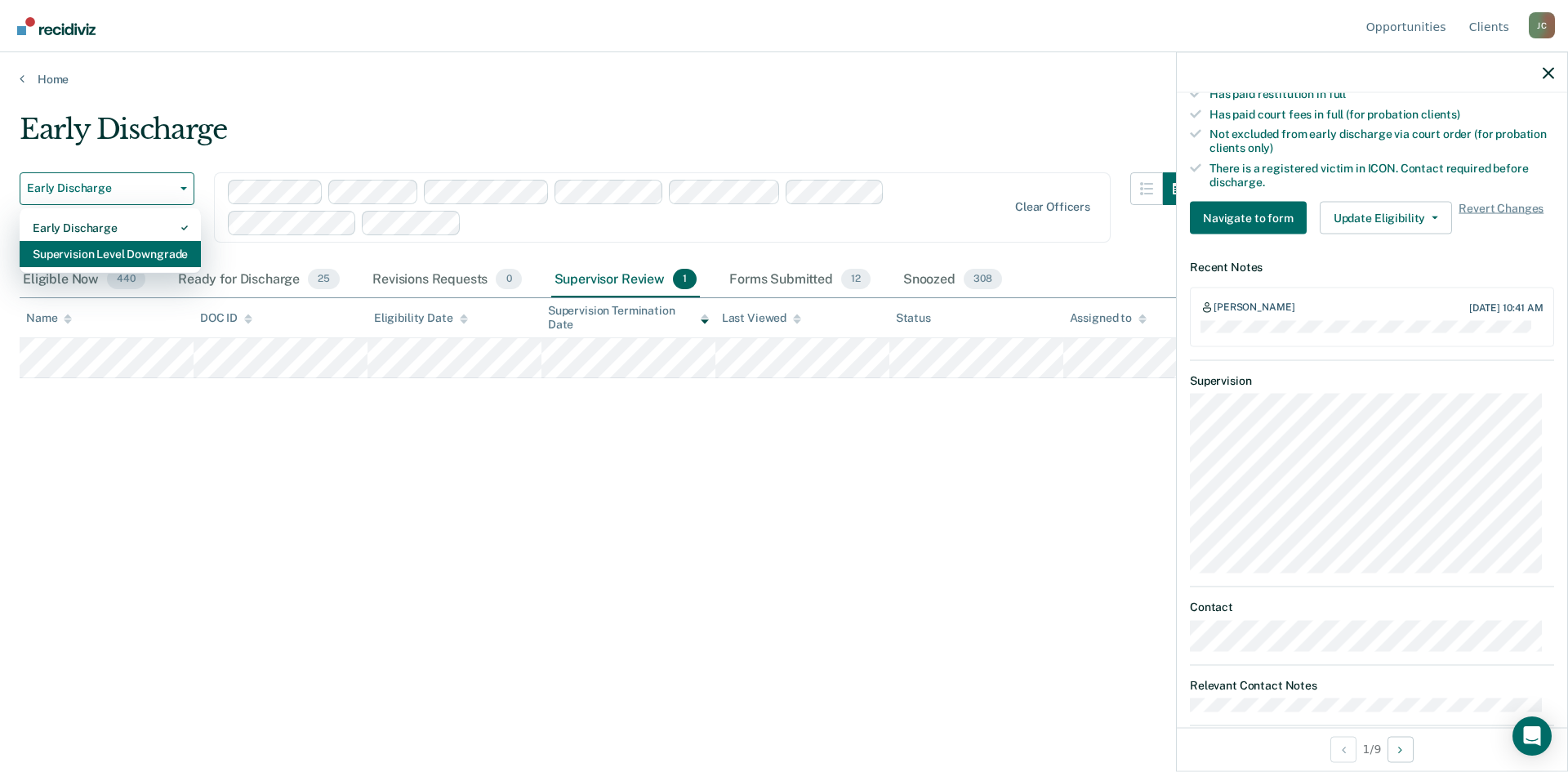
click at [161, 256] on div "Supervision Level Downgrade" at bounding box center [110, 255] width 155 height 26
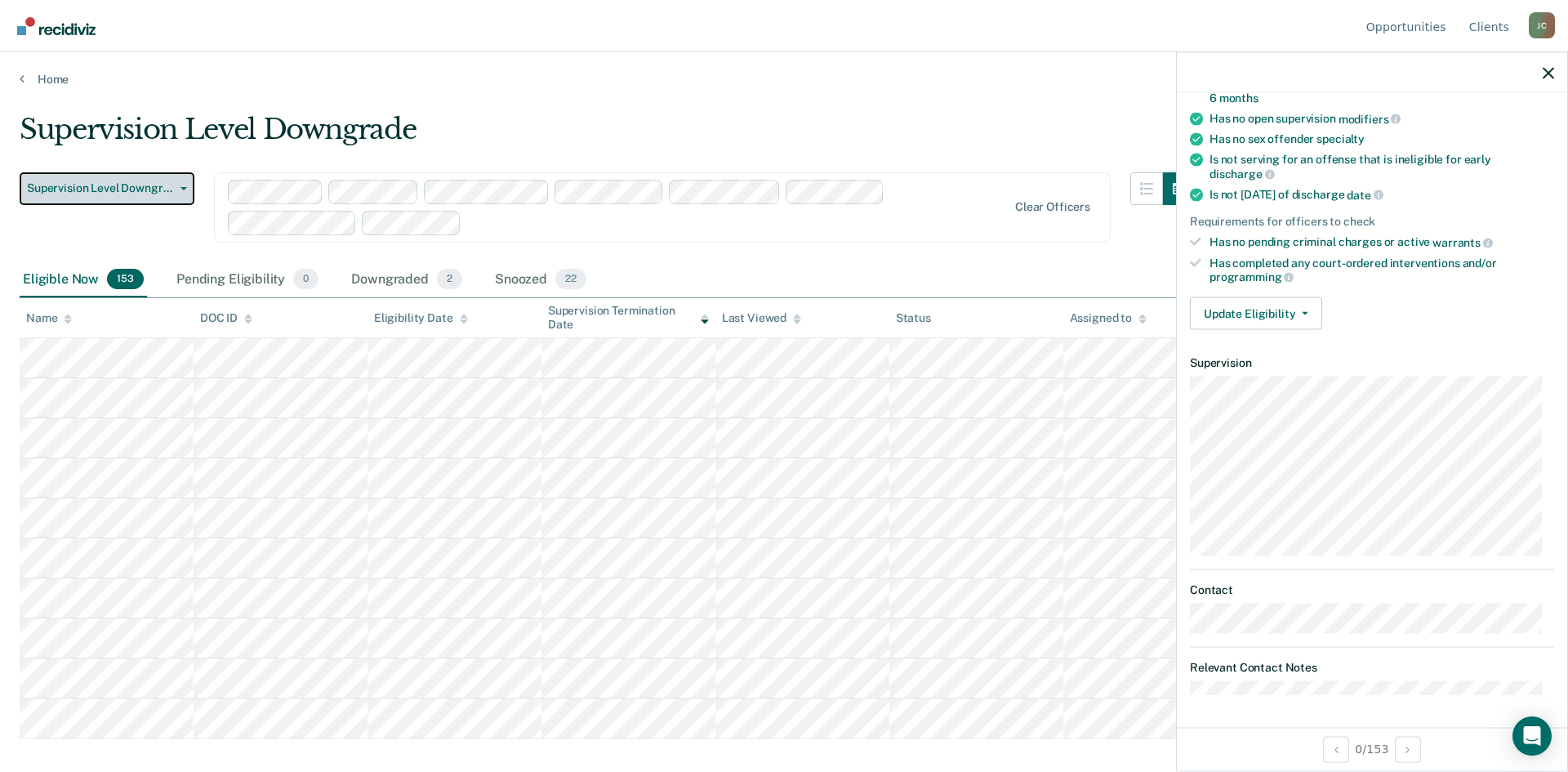
scroll to position [208, 0]
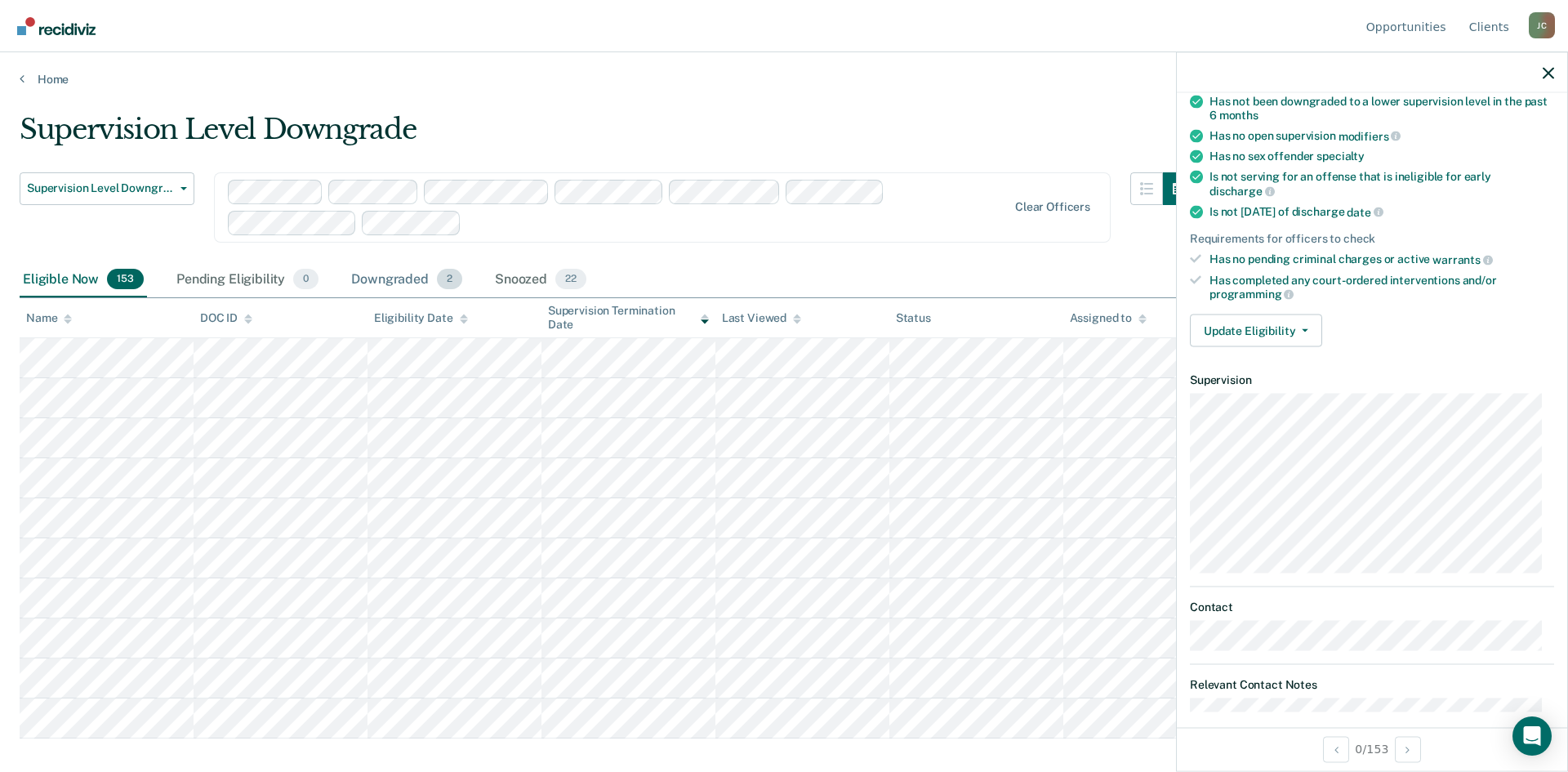
click at [418, 283] on div "Downgraded 2" at bounding box center [407, 280] width 117 height 36
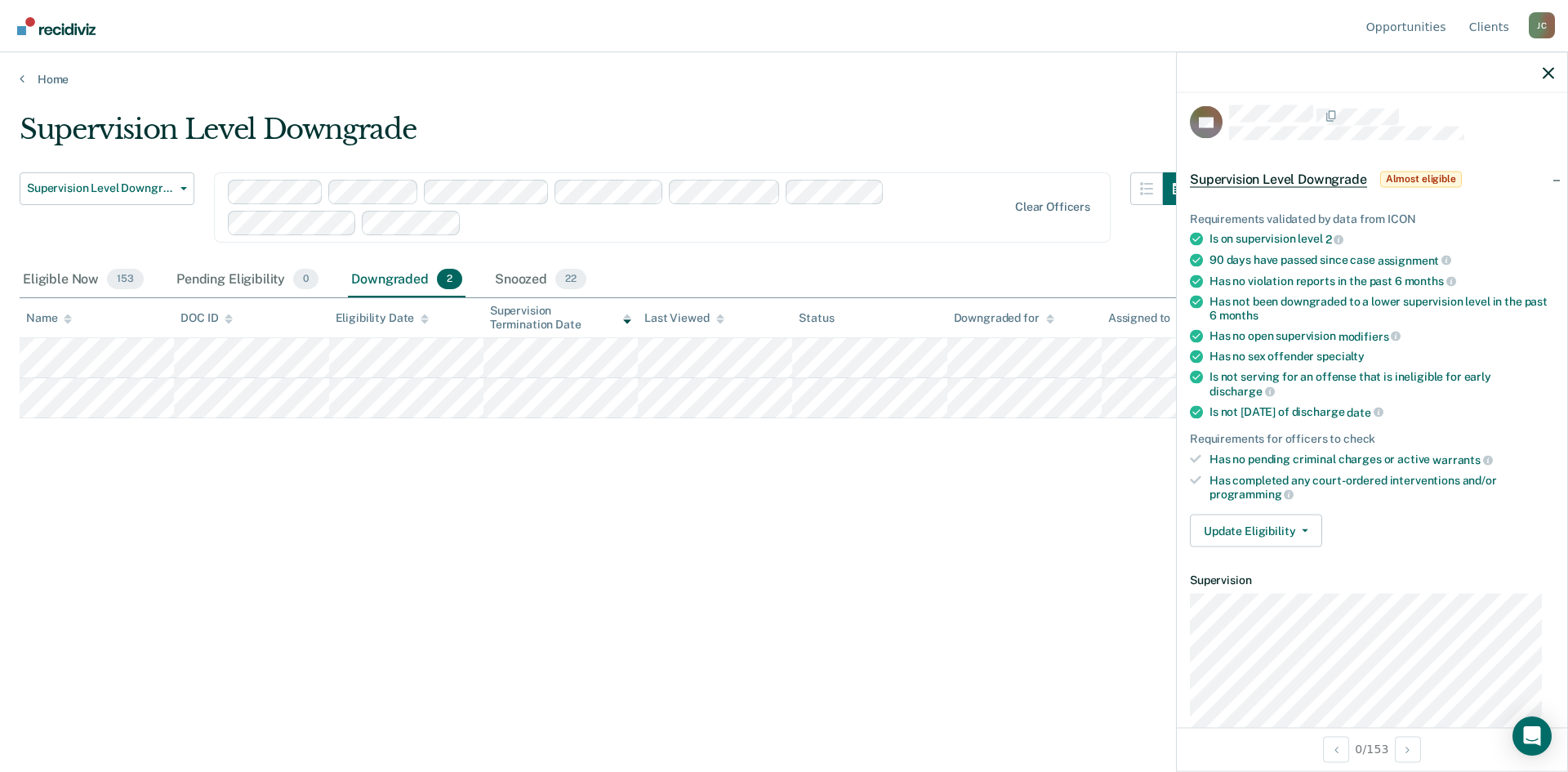
scroll to position [0, 0]
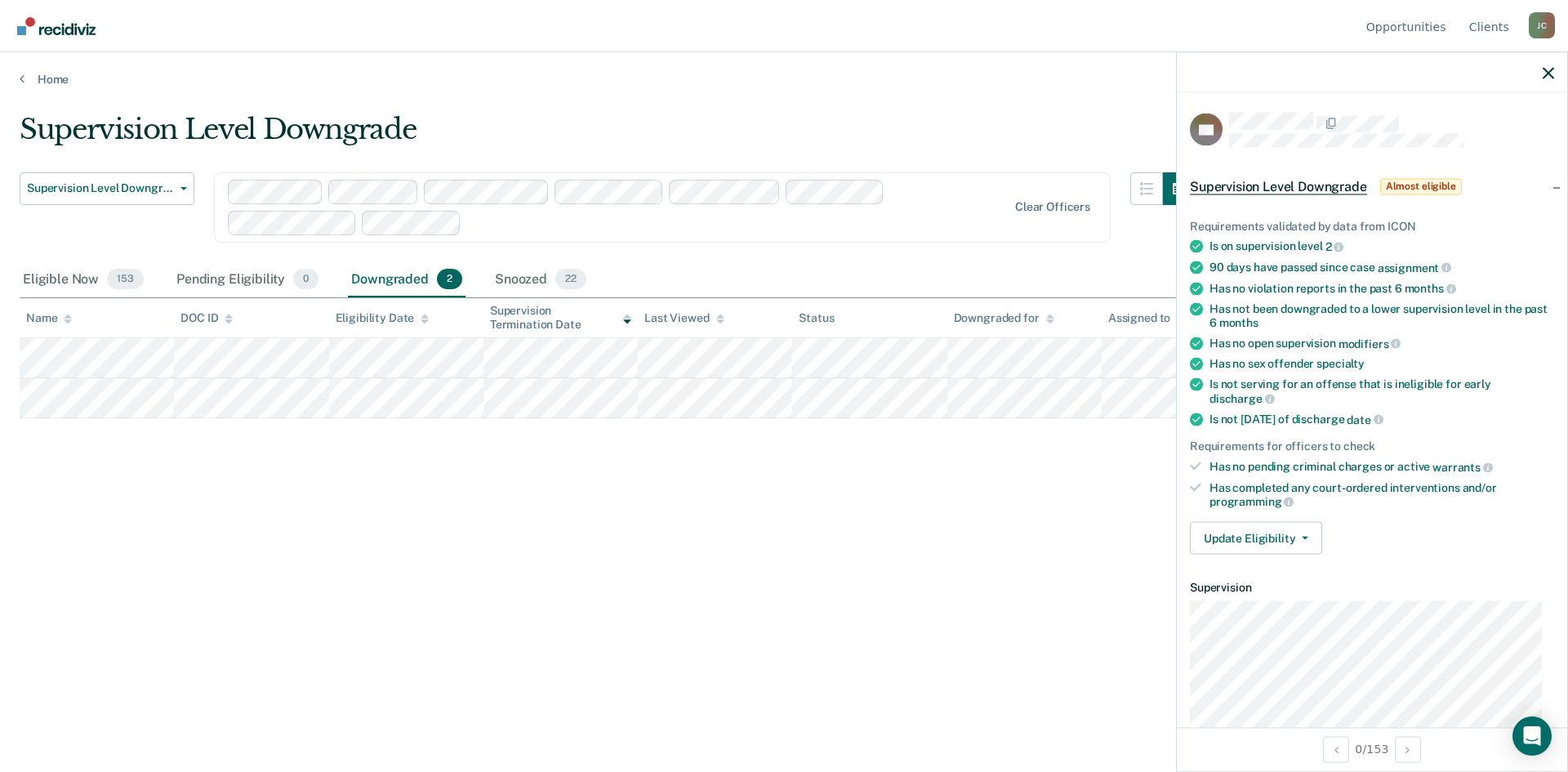
click at [1404, 183] on span "Almost eligible" at bounding box center [1421, 186] width 82 height 16
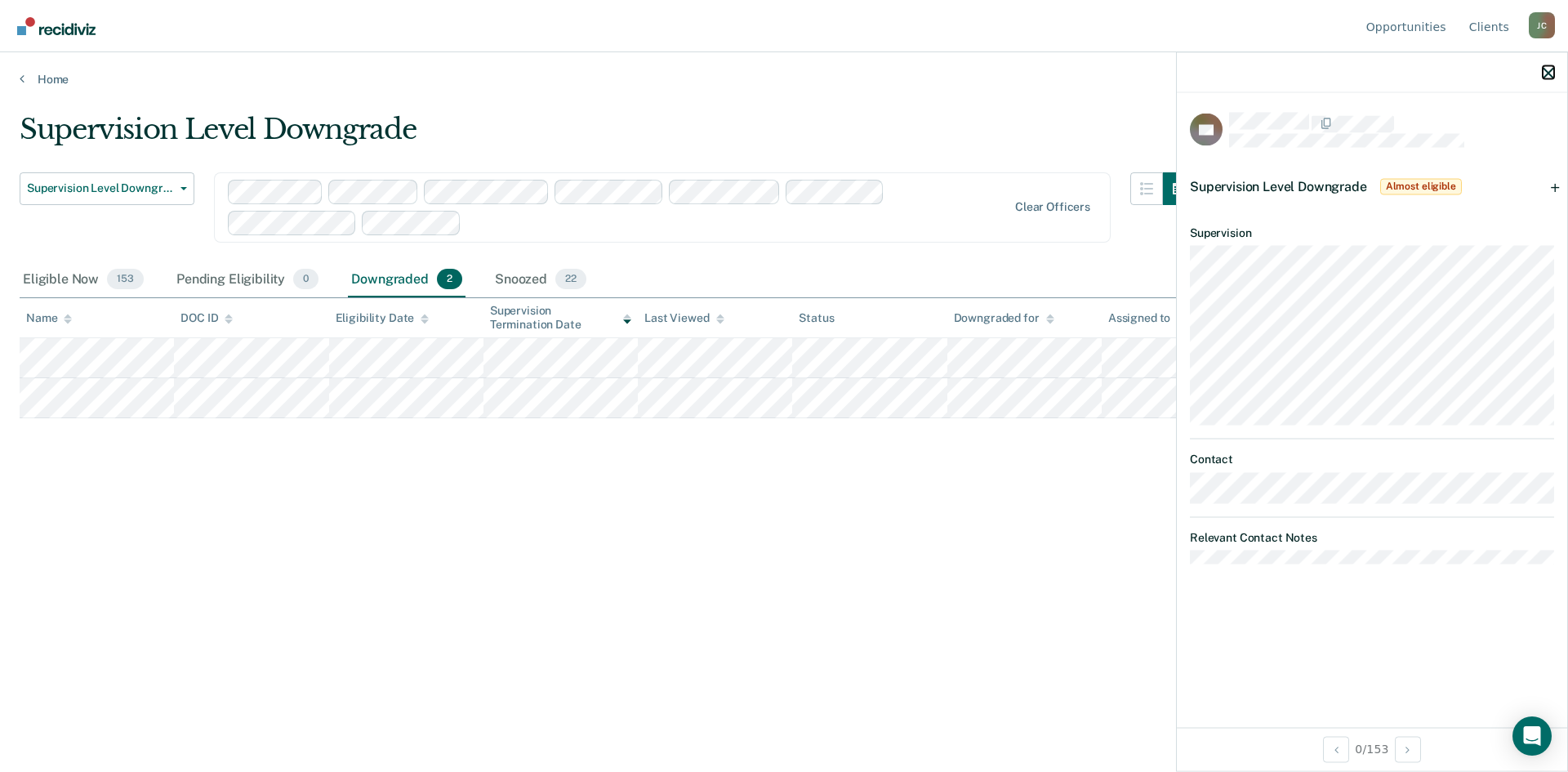
click at [1553, 69] on icon "button" at bounding box center [1548, 72] width 11 height 11
